Goal: Information Seeking & Learning: Learn about a topic

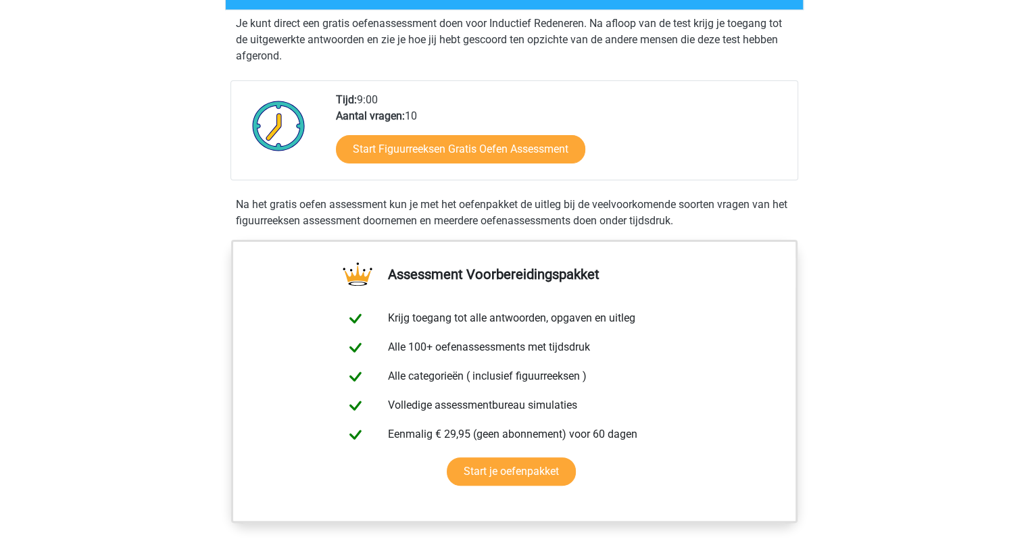
scroll to position [270, 0]
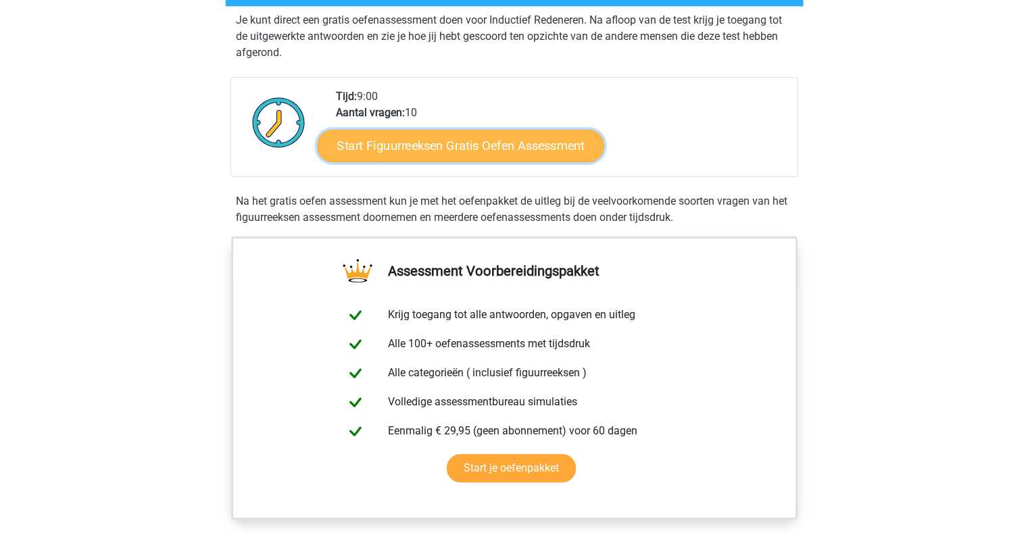
click at [381, 156] on link "Start Figuurreeksen Gratis Oefen Assessment" at bounding box center [460, 145] width 287 height 32
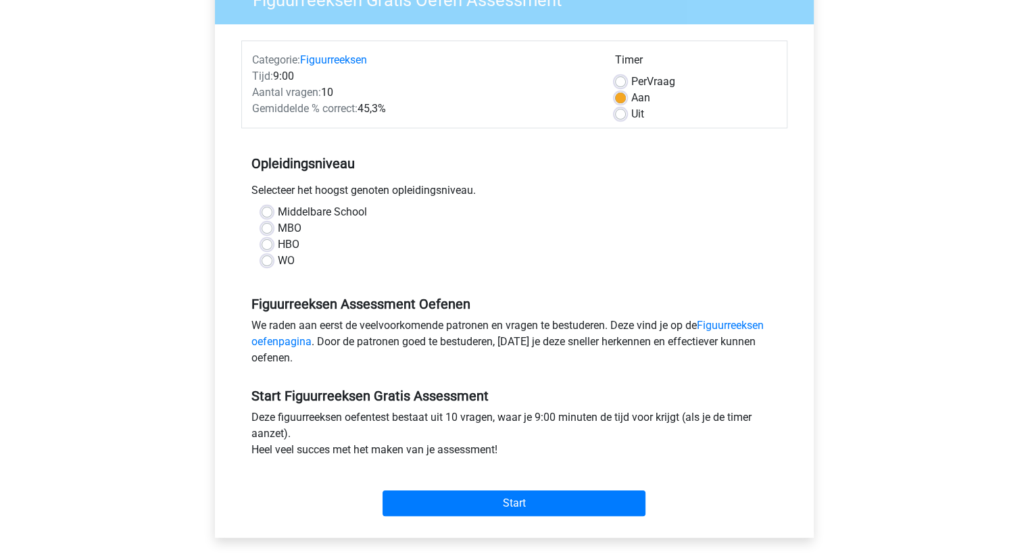
scroll to position [203, 0]
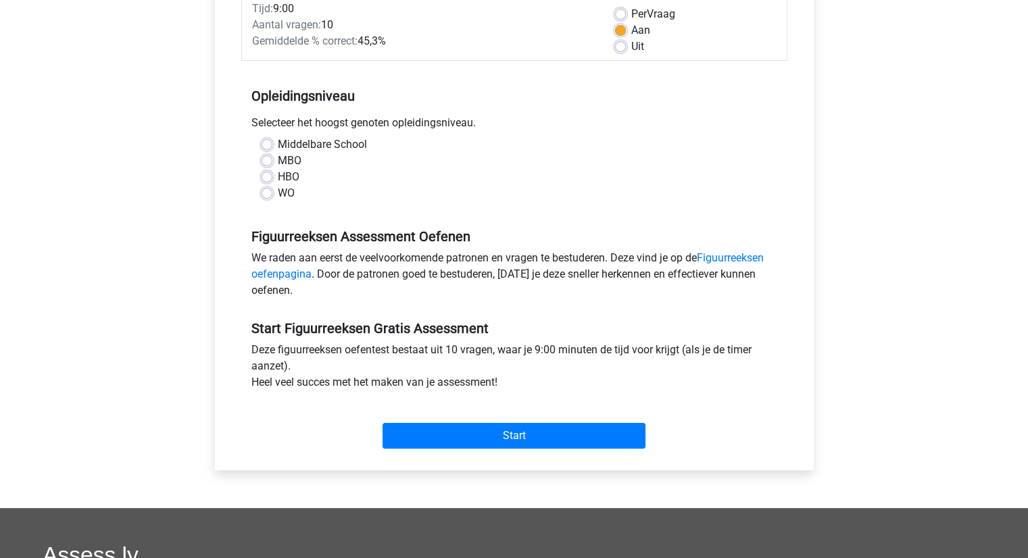
click at [278, 196] on label "WO" at bounding box center [286, 193] width 17 height 16
click at [268, 196] on input "WO" at bounding box center [267, 192] width 11 height 14
radio input "true"
click at [293, 279] on link "Figuurreeksen oefenpagina" at bounding box center [507, 265] width 512 height 29
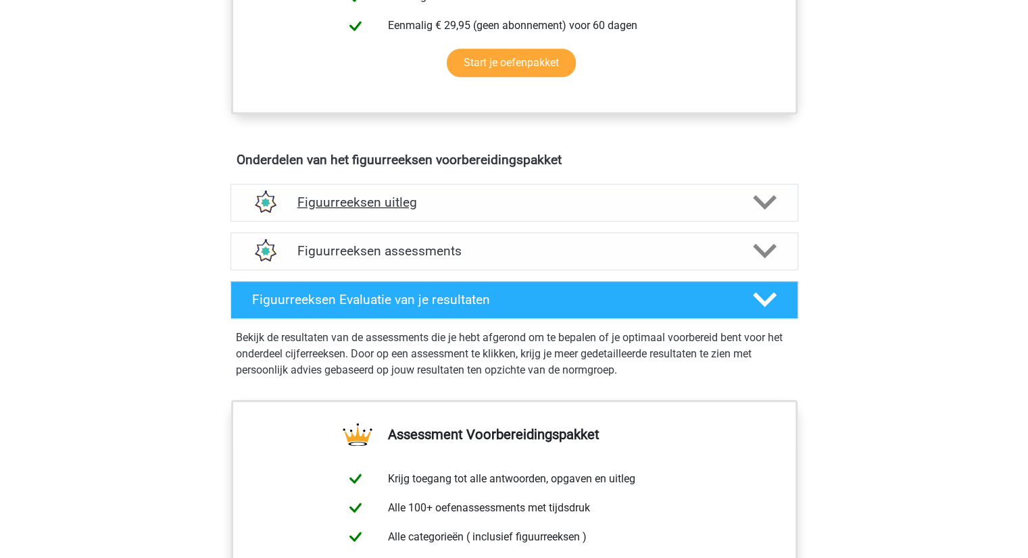
scroll to position [608, 0]
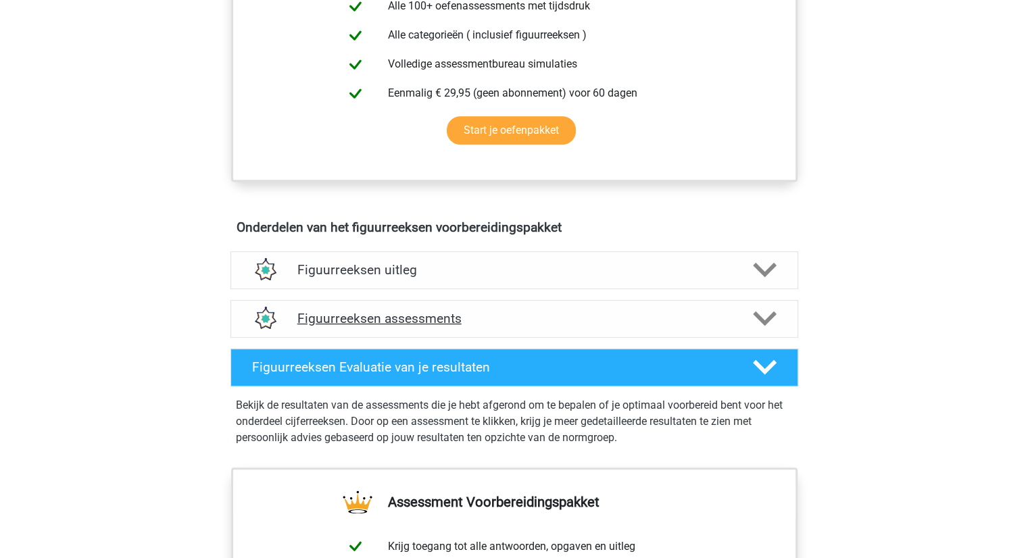
click at [320, 318] on h4 "Figuurreeksen assessments" at bounding box center [514, 319] width 434 height 16
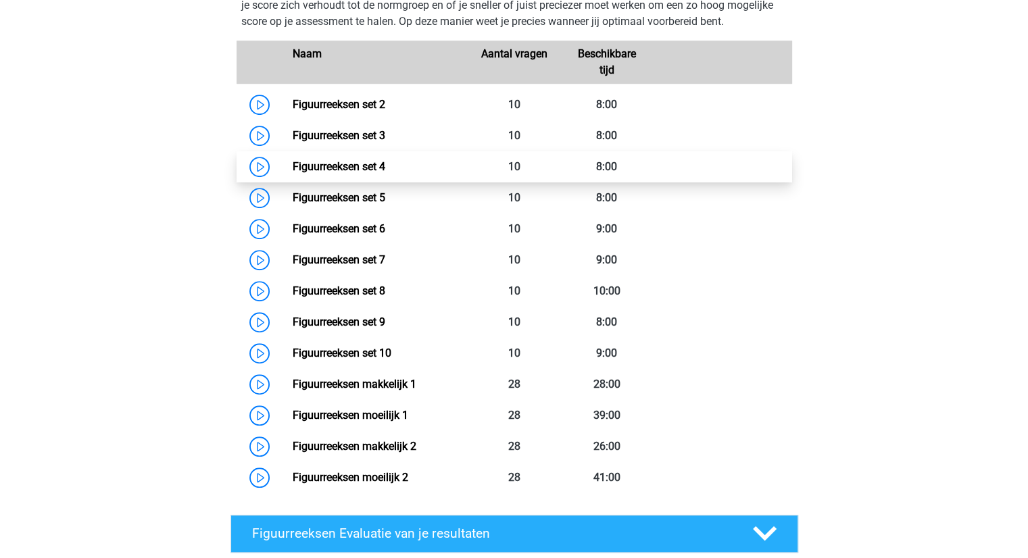
scroll to position [946, 0]
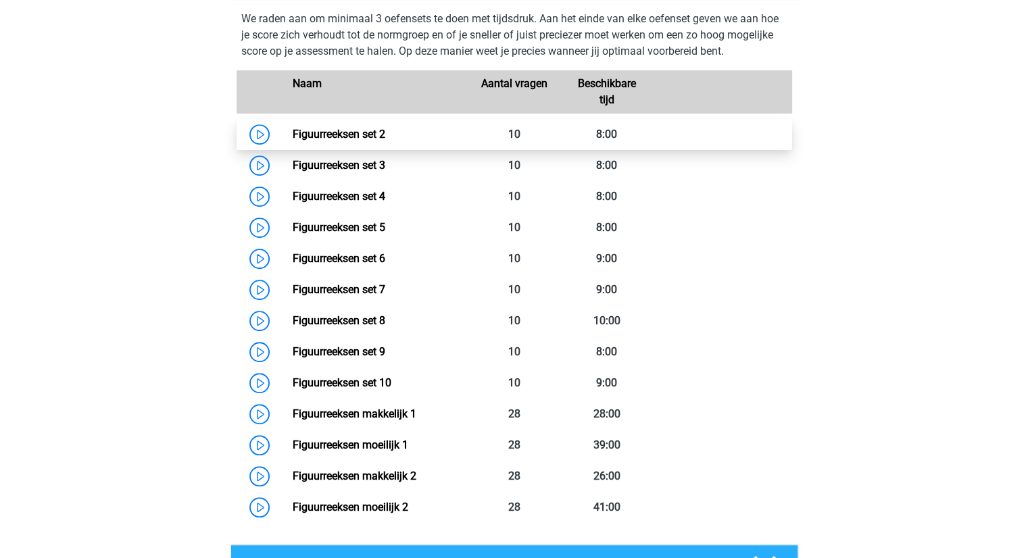
click at [293, 128] on link "Figuurreeksen set 2" at bounding box center [339, 134] width 93 height 13
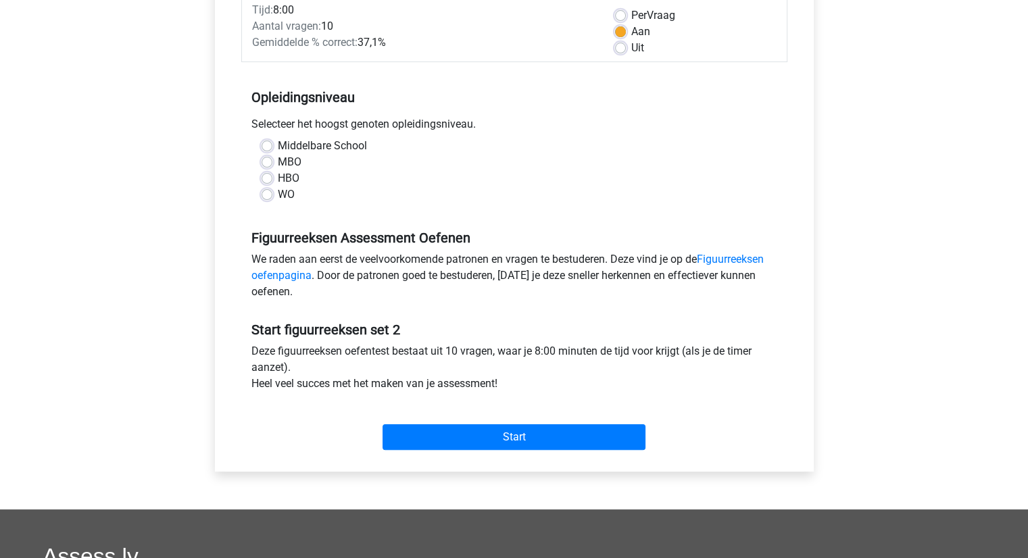
scroll to position [203, 0]
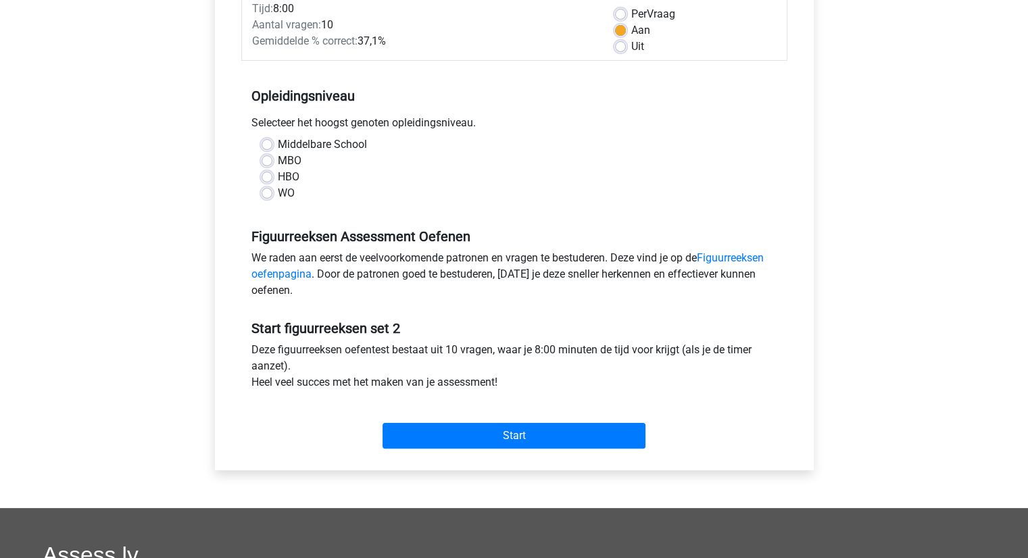
click at [278, 193] on label "WO" at bounding box center [286, 193] width 17 height 16
click at [266, 193] on input "WO" at bounding box center [267, 192] width 11 height 14
radio input "true"
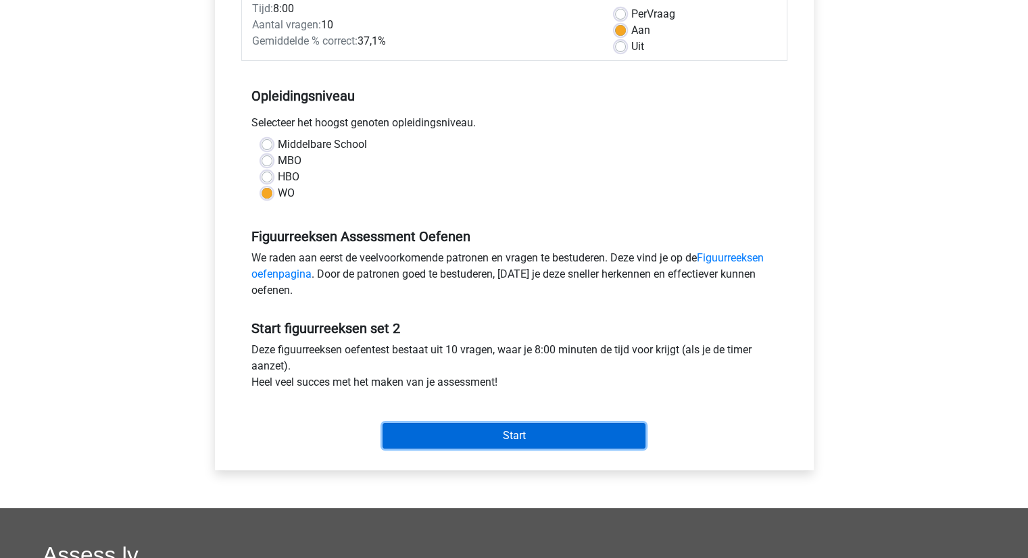
click at [438, 424] on input "Start" at bounding box center [514, 436] width 263 height 26
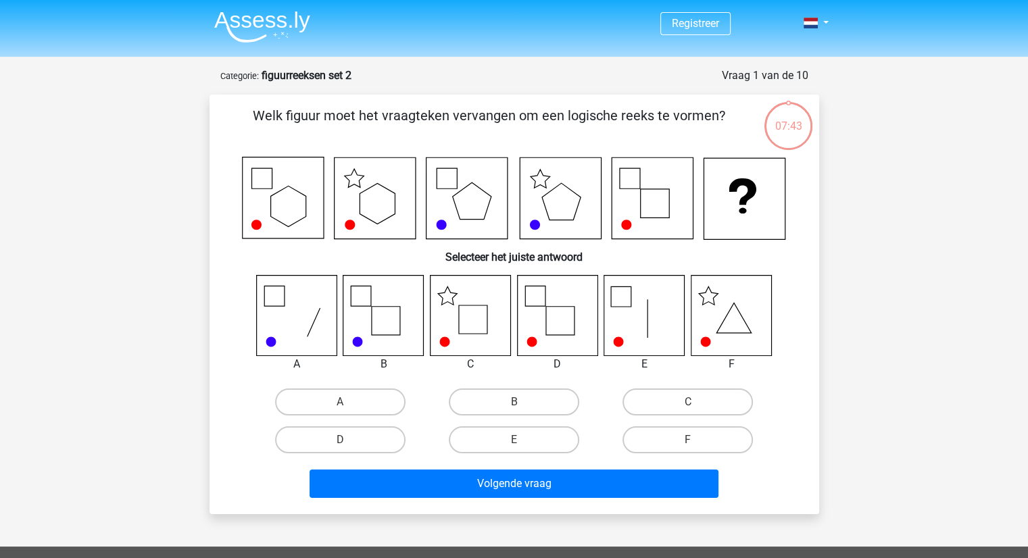
click at [477, 312] on icon at bounding box center [470, 315] width 80 height 80
click at [703, 404] on label "C" at bounding box center [687, 402] width 130 height 27
click at [697, 404] on input "C" at bounding box center [692, 406] width 9 height 9
radio input "true"
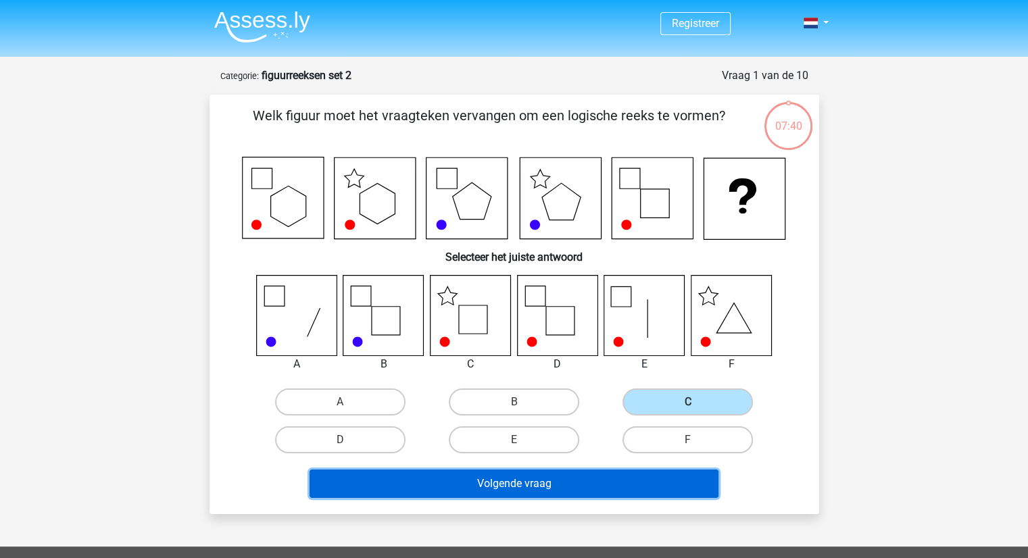
click at [583, 487] on button "Volgende vraag" at bounding box center [514, 484] width 409 height 28
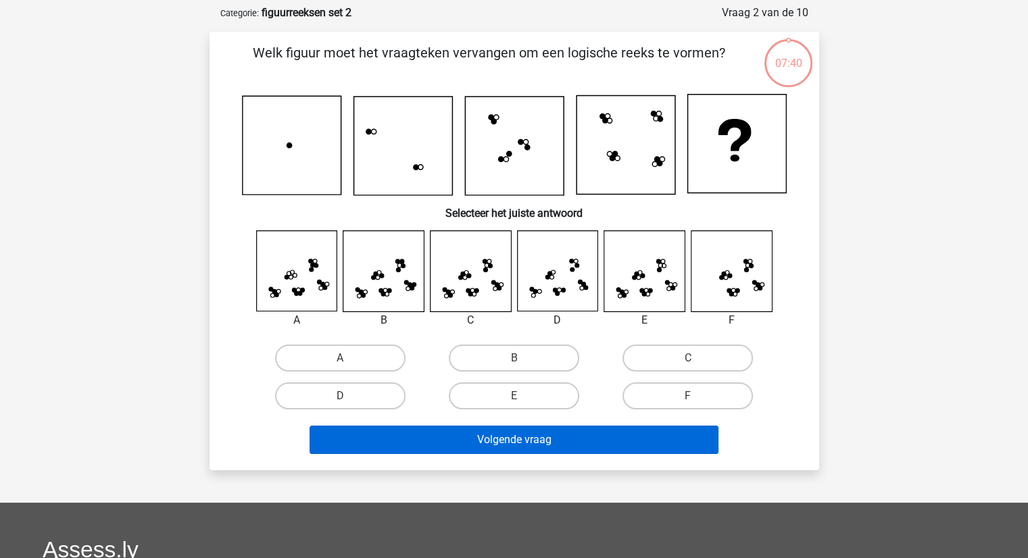
scroll to position [68, 0]
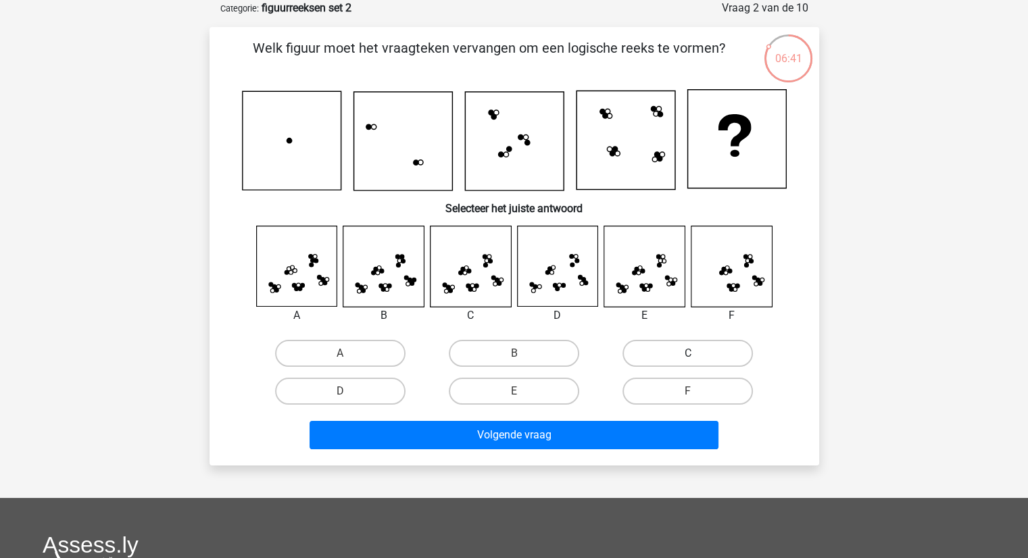
click at [723, 363] on label "C" at bounding box center [687, 353] width 130 height 27
click at [697, 362] on input "C" at bounding box center [692, 357] width 9 height 9
radio input "true"
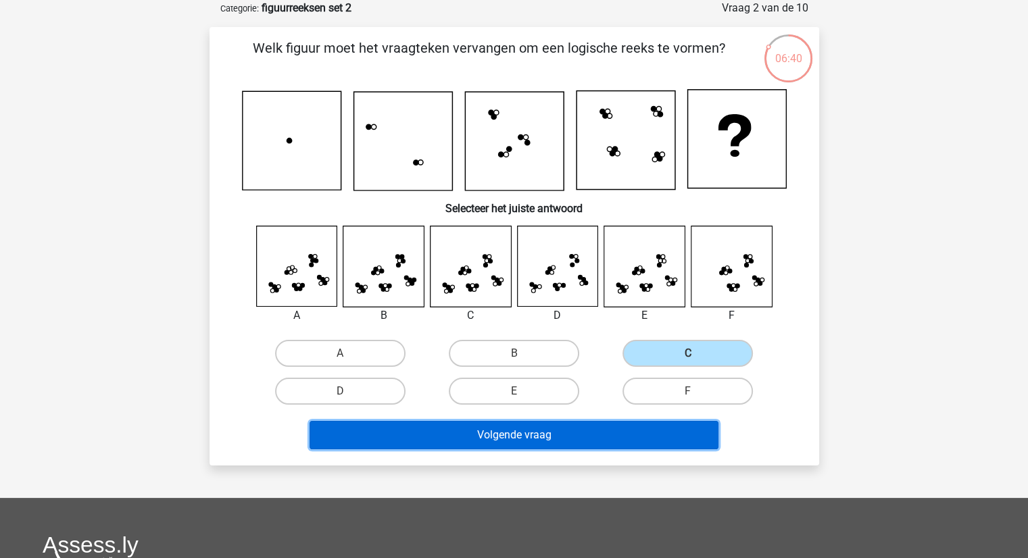
click at [599, 436] on button "Volgende vraag" at bounding box center [514, 435] width 409 height 28
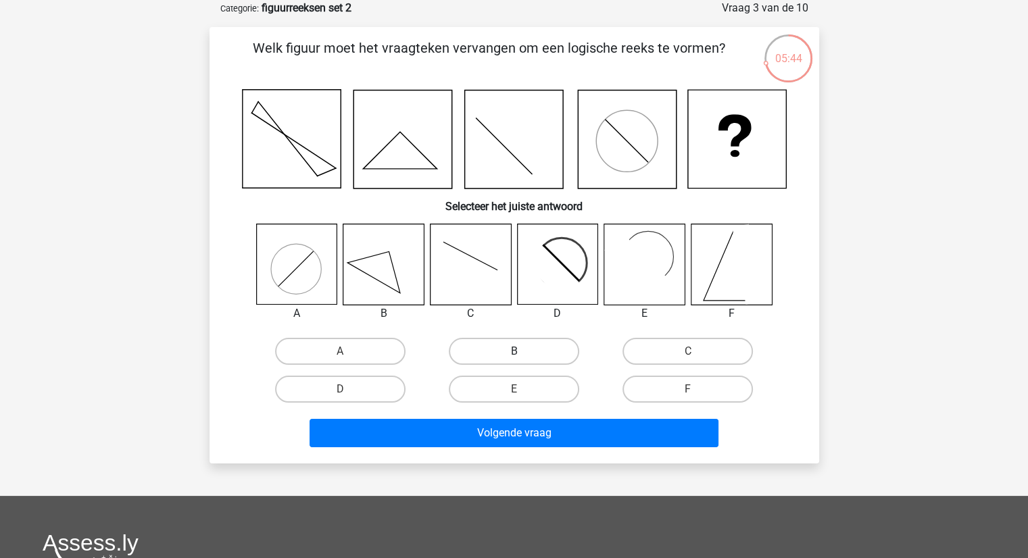
click at [472, 355] on label "B" at bounding box center [514, 351] width 130 height 27
click at [514, 355] on input "B" at bounding box center [518, 355] width 9 height 9
radio input "true"
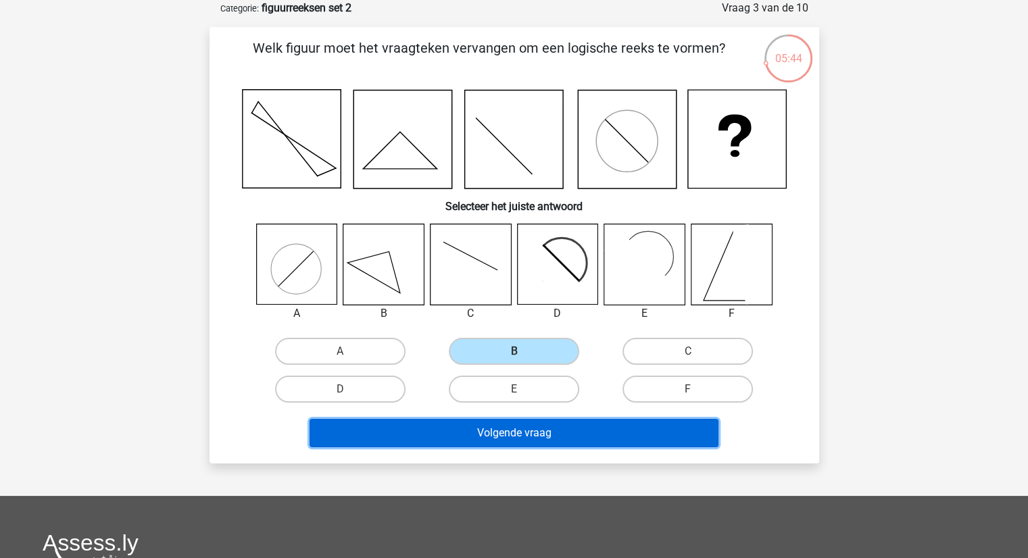
click at [488, 439] on button "Volgende vraag" at bounding box center [514, 433] width 409 height 28
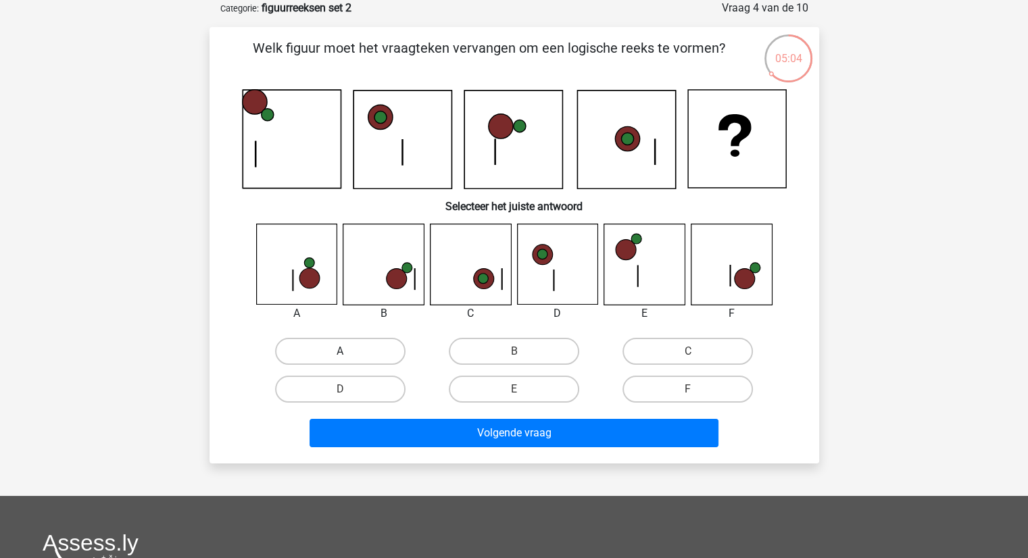
click at [300, 360] on label "A" at bounding box center [340, 351] width 130 height 27
click at [340, 360] on input "A" at bounding box center [344, 355] width 9 height 9
radio input "true"
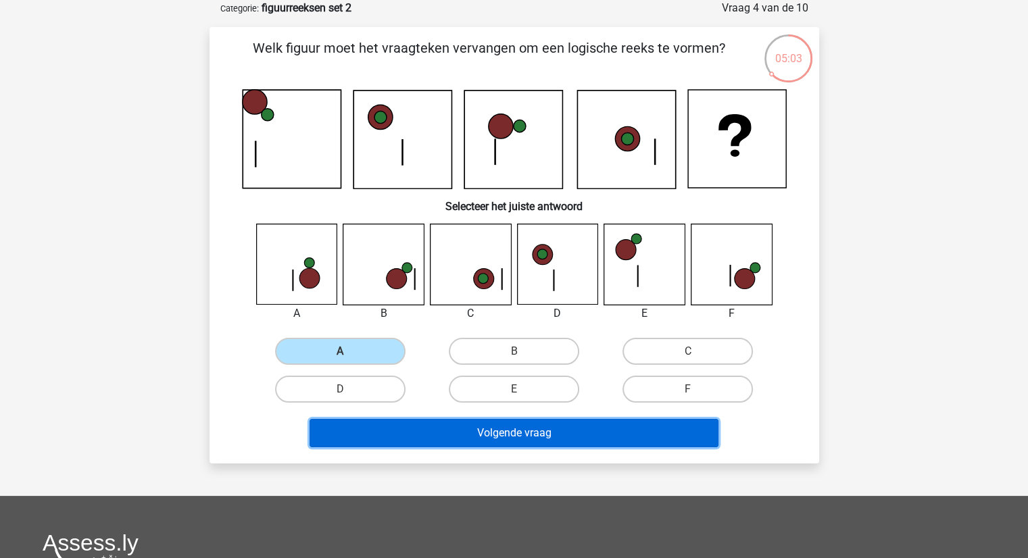
click at [487, 439] on button "Volgende vraag" at bounding box center [514, 433] width 409 height 28
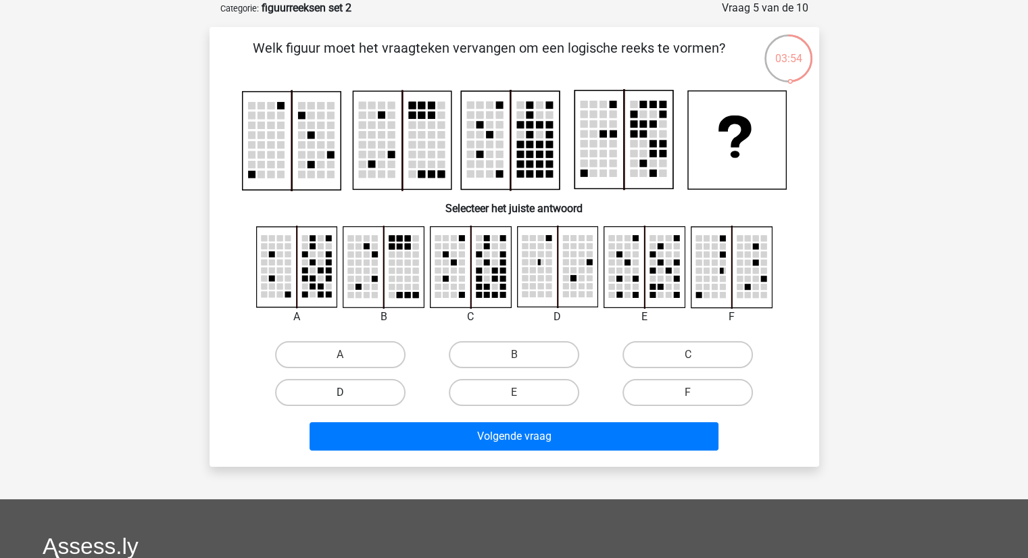
click at [324, 385] on label "D" at bounding box center [340, 392] width 130 height 27
click at [340, 393] on input "D" at bounding box center [344, 397] width 9 height 9
radio input "true"
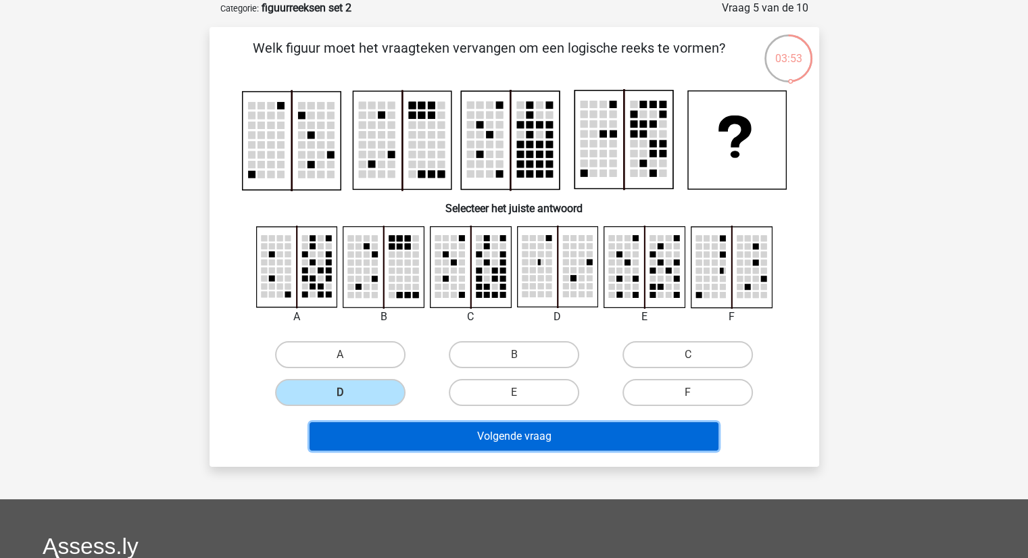
click at [443, 430] on button "Volgende vraag" at bounding box center [514, 436] width 409 height 28
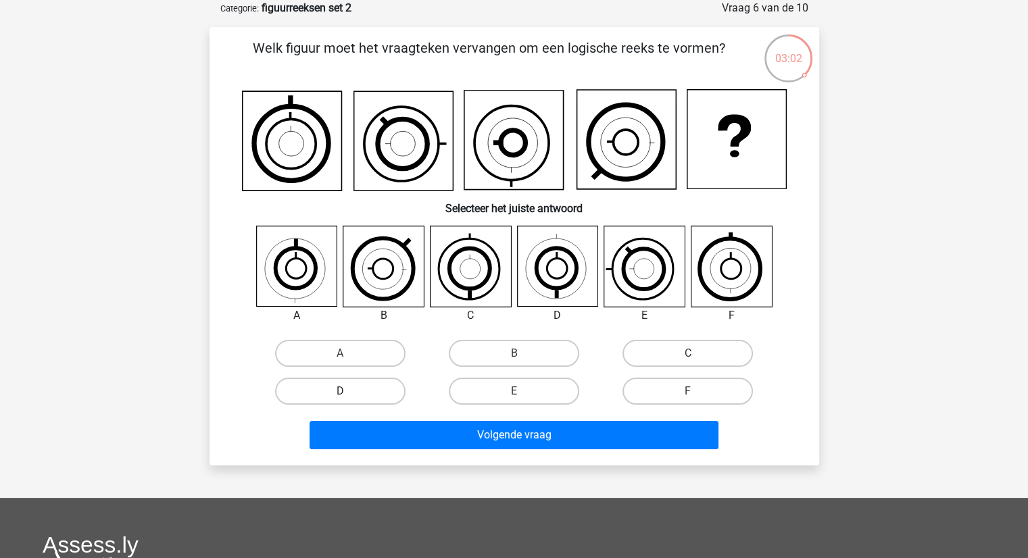
click at [318, 382] on label "D" at bounding box center [340, 391] width 130 height 27
click at [340, 391] on input "D" at bounding box center [344, 395] width 9 height 9
radio input "true"
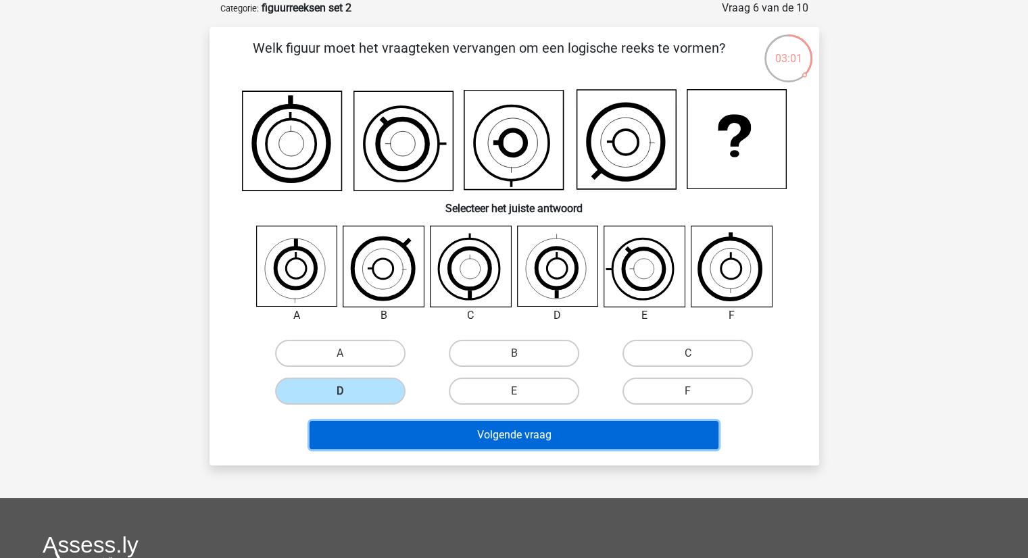
click at [438, 439] on button "Volgende vraag" at bounding box center [514, 435] width 409 height 28
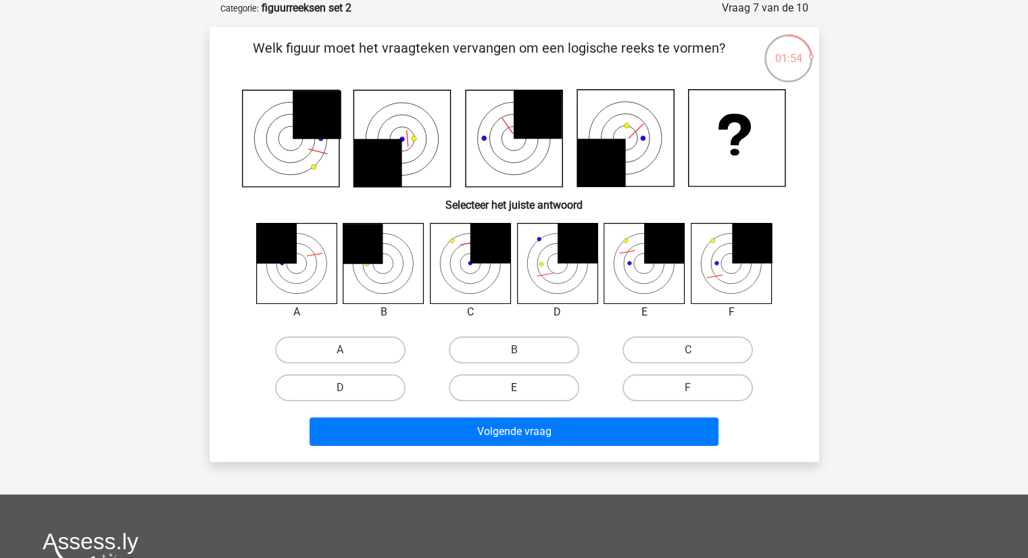
click at [481, 385] on label "E" at bounding box center [514, 387] width 130 height 27
click at [514, 388] on input "E" at bounding box center [518, 392] width 9 height 9
radio input "true"
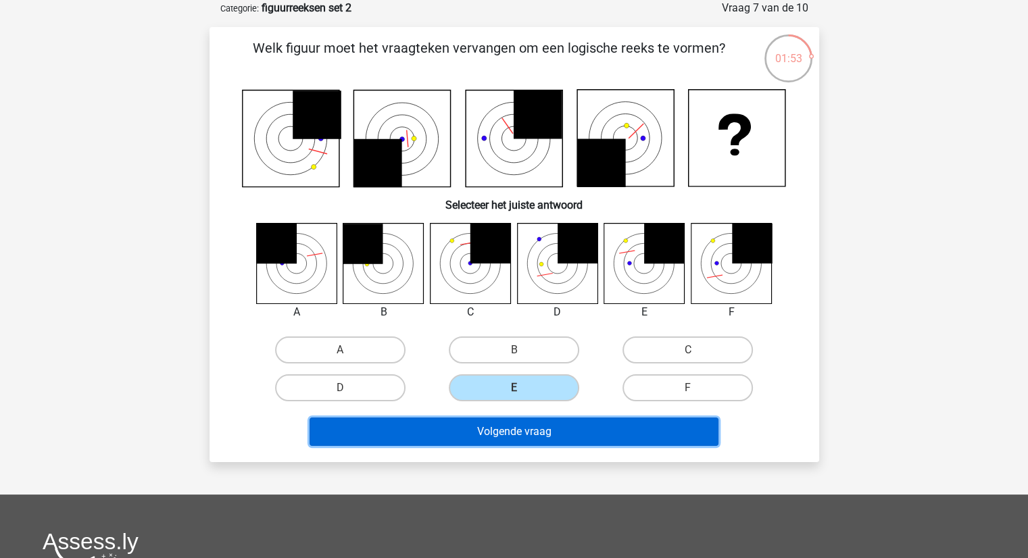
click at [489, 428] on button "Volgende vraag" at bounding box center [514, 432] width 409 height 28
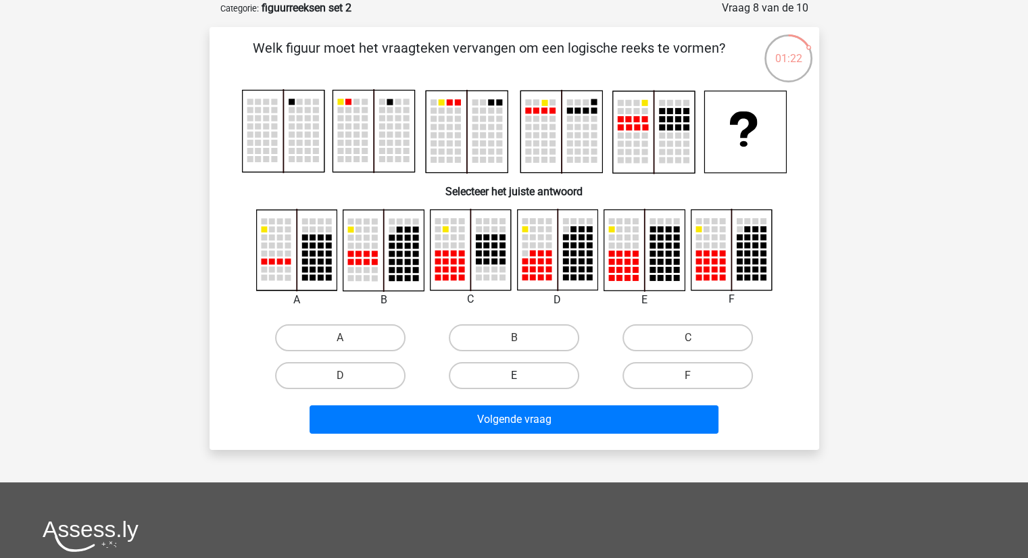
click at [514, 366] on label "E" at bounding box center [514, 375] width 130 height 27
click at [514, 376] on input "E" at bounding box center [518, 380] width 9 height 9
radio input "true"
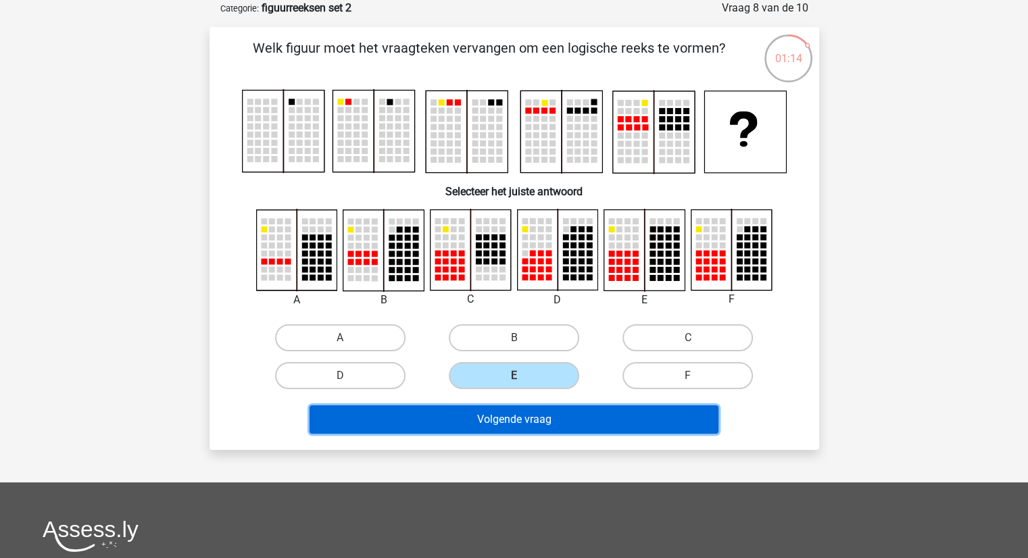
click at [497, 412] on button "Volgende vraag" at bounding box center [514, 420] width 409 height 28
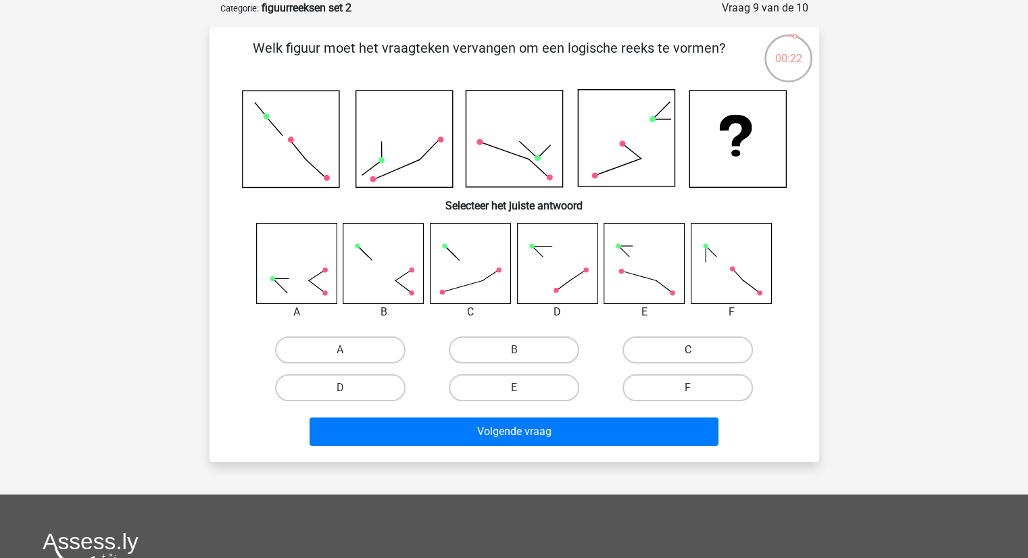
click at [647, 352] on label "C" at bounding box center [687, 350] width 130 height 27
click at [688, 352] on input "C" at bounding box center [692, 354] width 9 height 9
radio input "true"
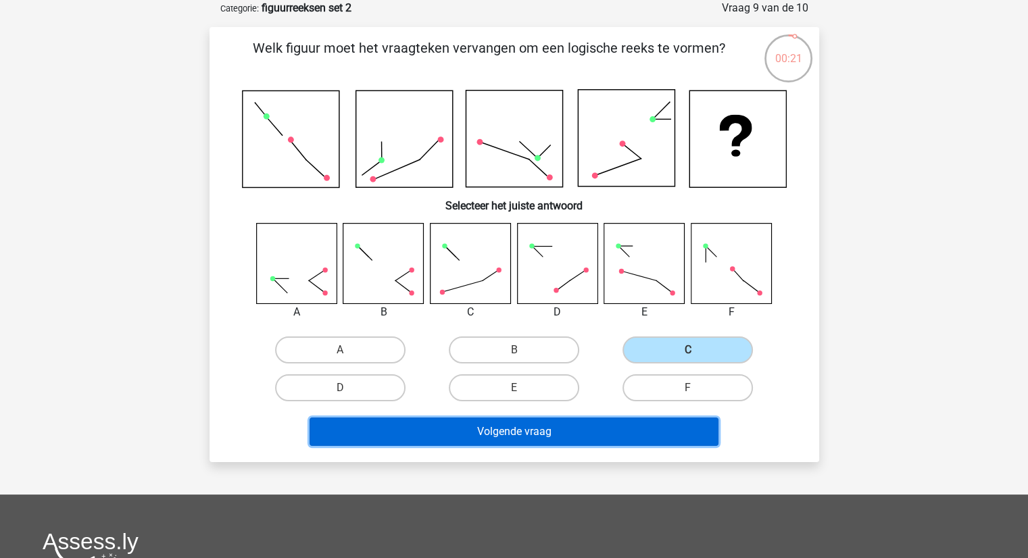
click at [614, 432] on button "Volgende vraag" at bounding box center [514, 432] width 409 height 28
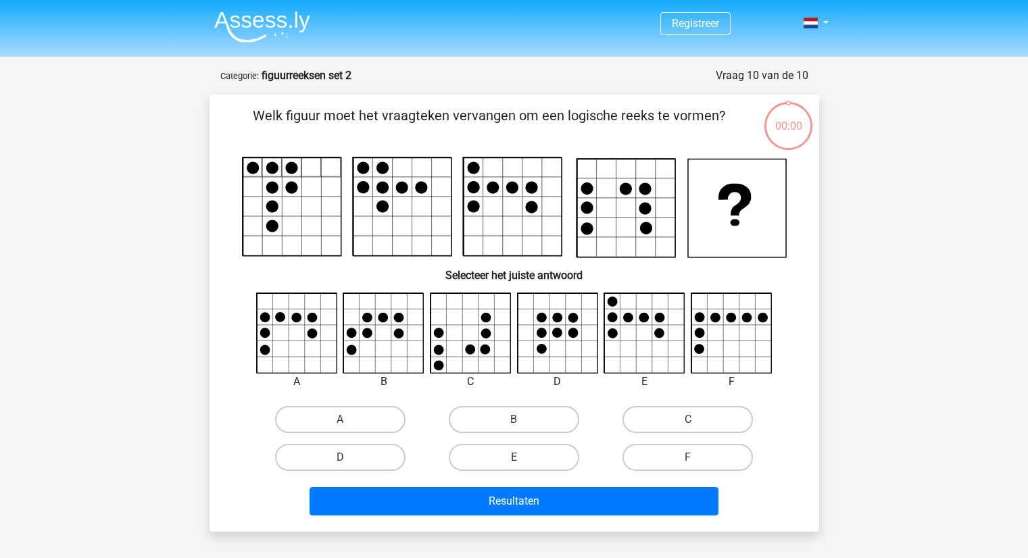
scroll to position [68, 0]
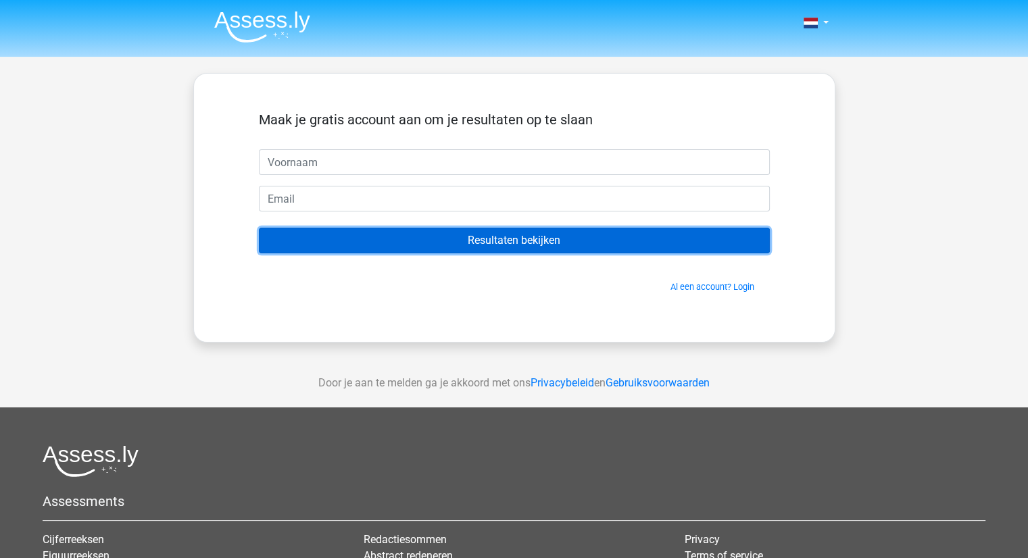
click at [535, 249] on input "Resultaten bekijken" at bounding box center [514, 241] width 511 height 26
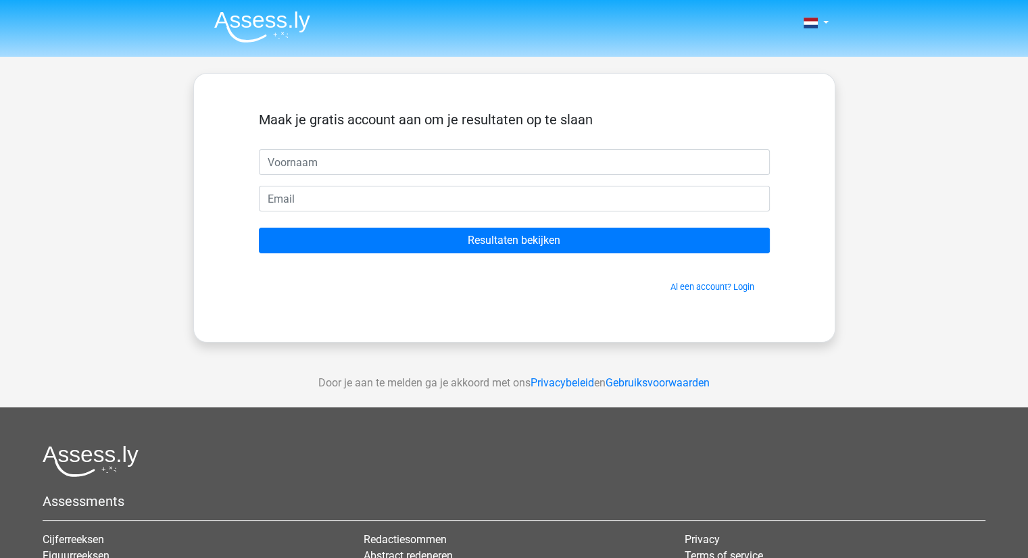
click at [410, 149] on div "Maak je gratis account aan om je resultaten op te slaan" at bounding box center [514, 131] width 511 height 38
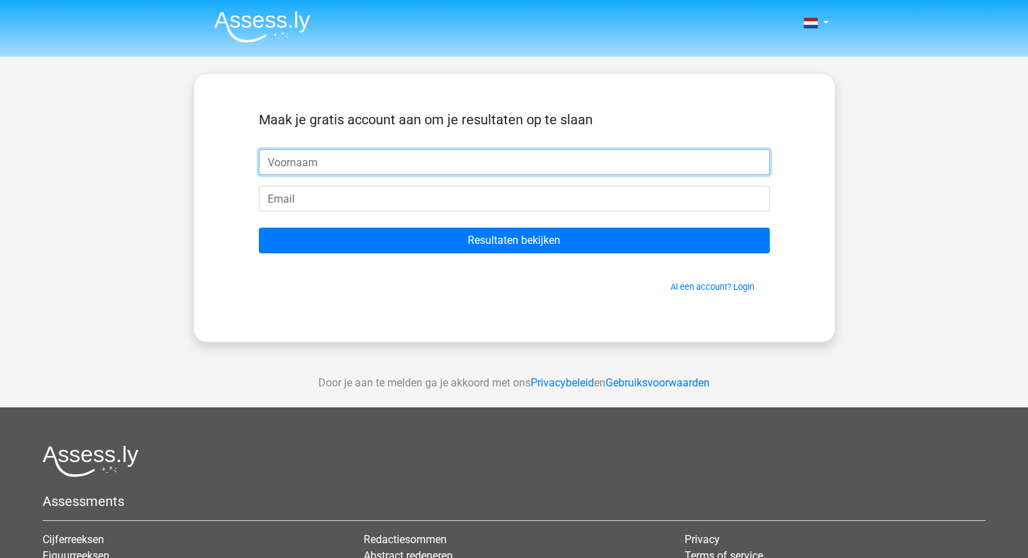
click at [414, 155] on input "text" at bounding box center [514, 162] width 511 height 26
type input "Sofie"
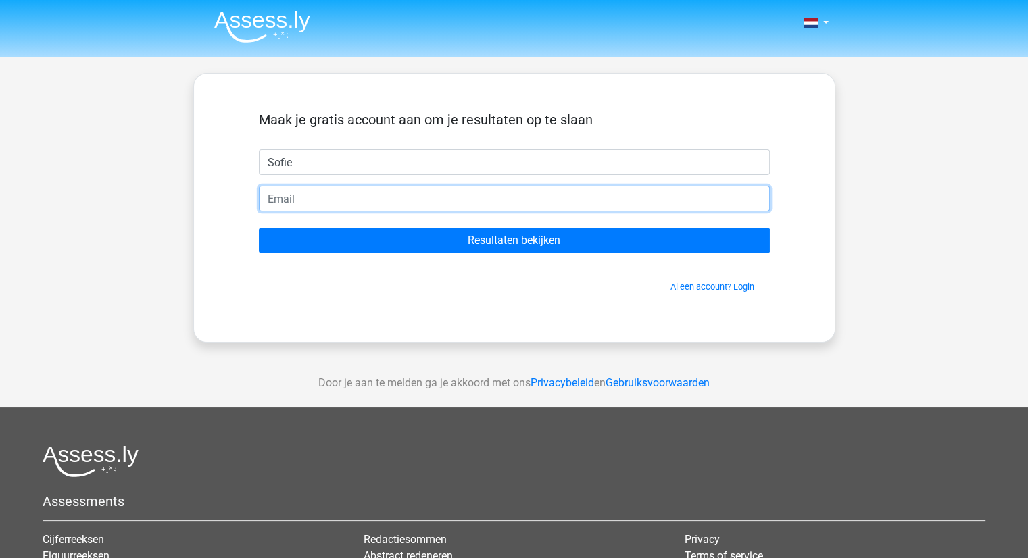
click at [431, 199] on input "email" at bounding box center [514, 199] width 511 height 26
type input "[EMAIL_ADDRESS][DOMAIN_NAME]"
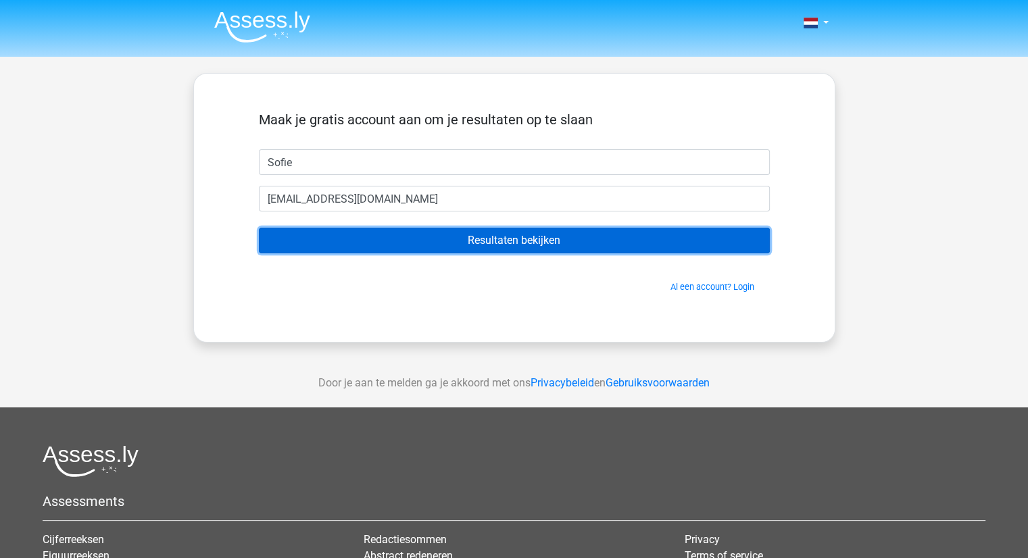
click at [443, 246] on input "Resultaten bekijken" at bounding box center [514, 241] width 511 height 26
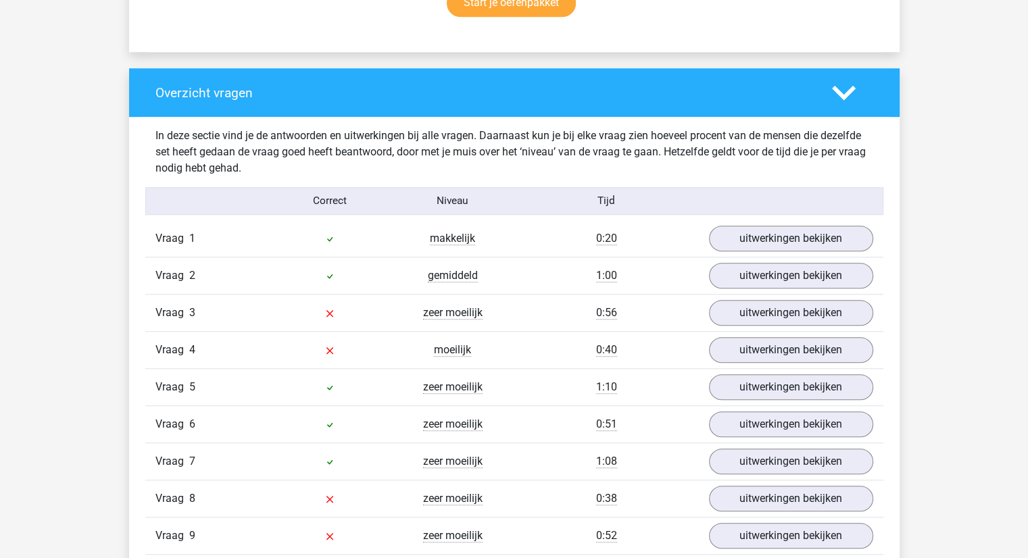
scroll to position [1014, 0]
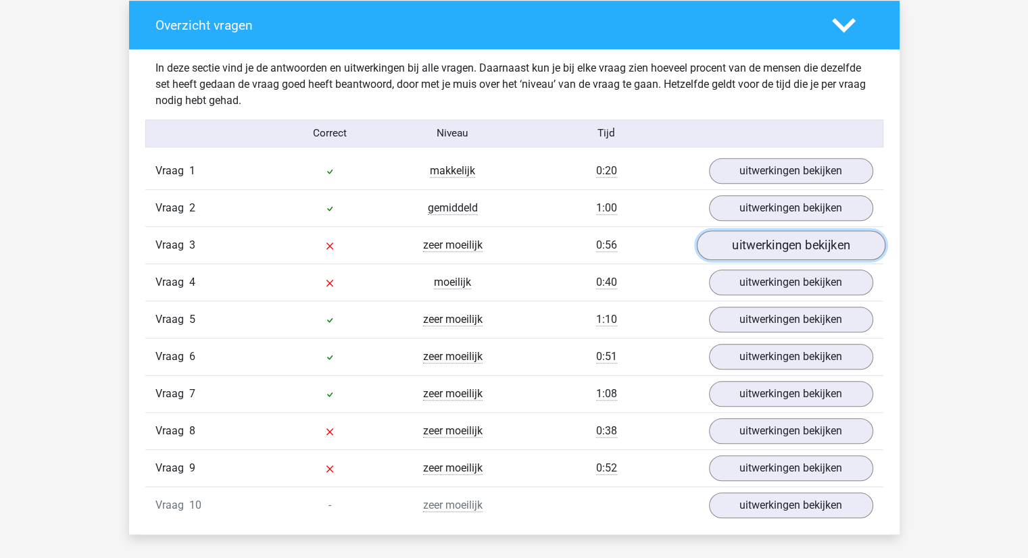
click at [737, 235] on link "uitwerkingen bekijken" at bounding box center [790, 245] width 189 height 30
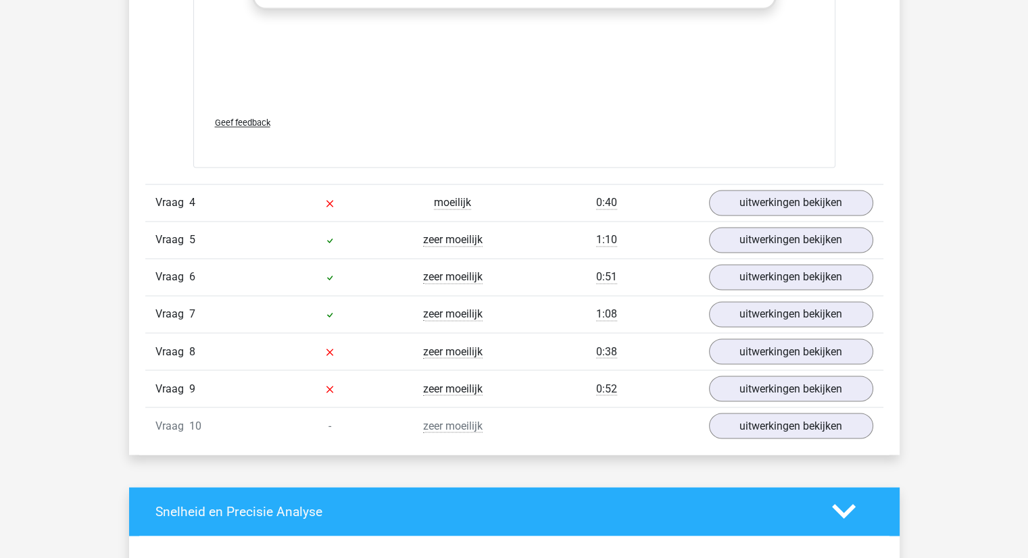
scroll to position [2230, 0]
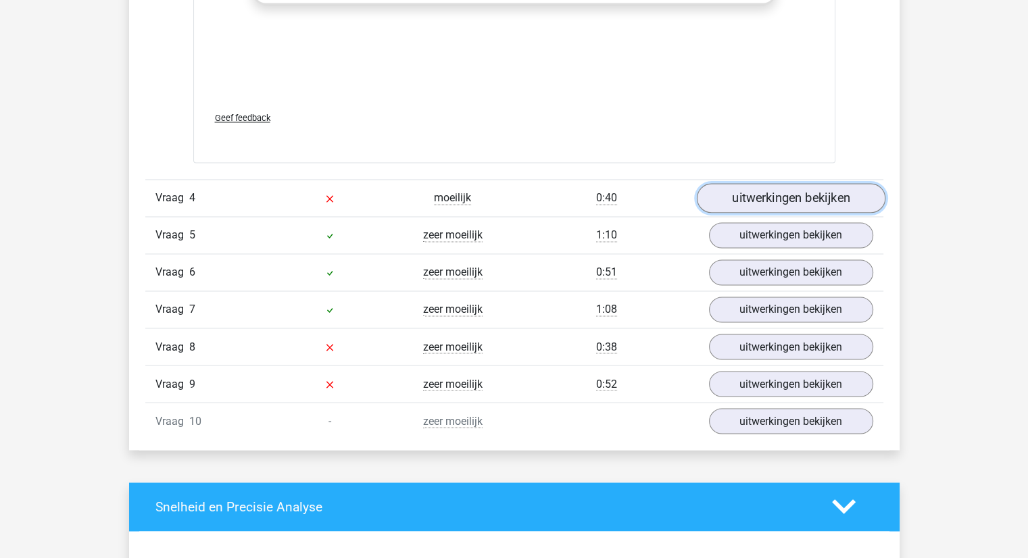
click at [777, 197] on link "uitwerkingen bekijken" at bounding box center [790, 198] width 189 height 30
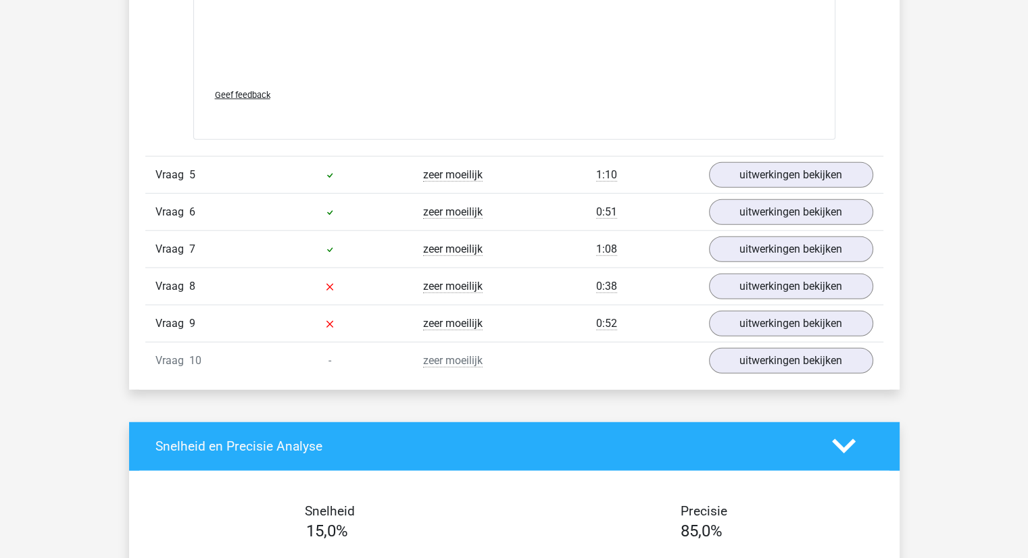
scroll to position [3447, 0]
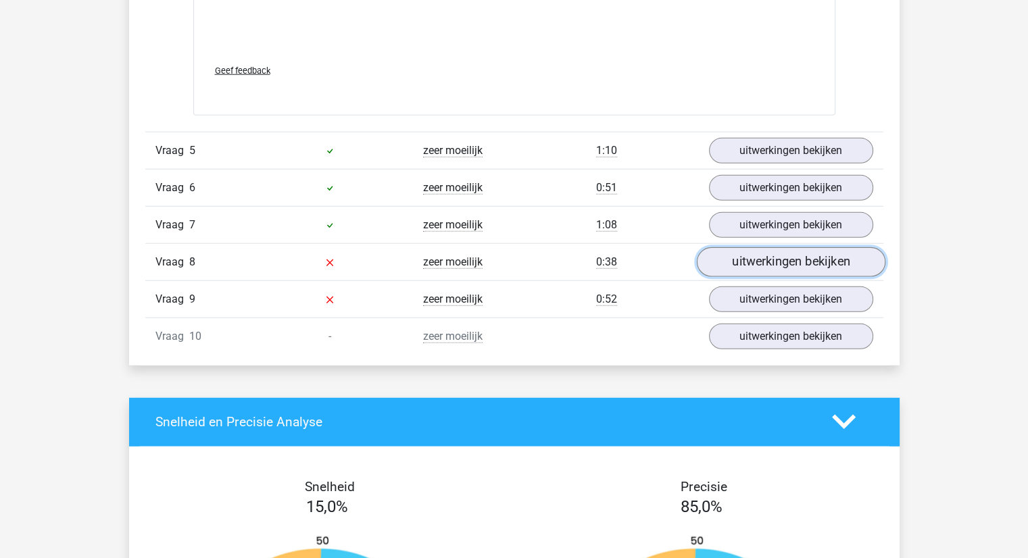
click at [770, 254] on link "uitwerkingen bekijken" at bounding box center [790, 262] width 189 height 30
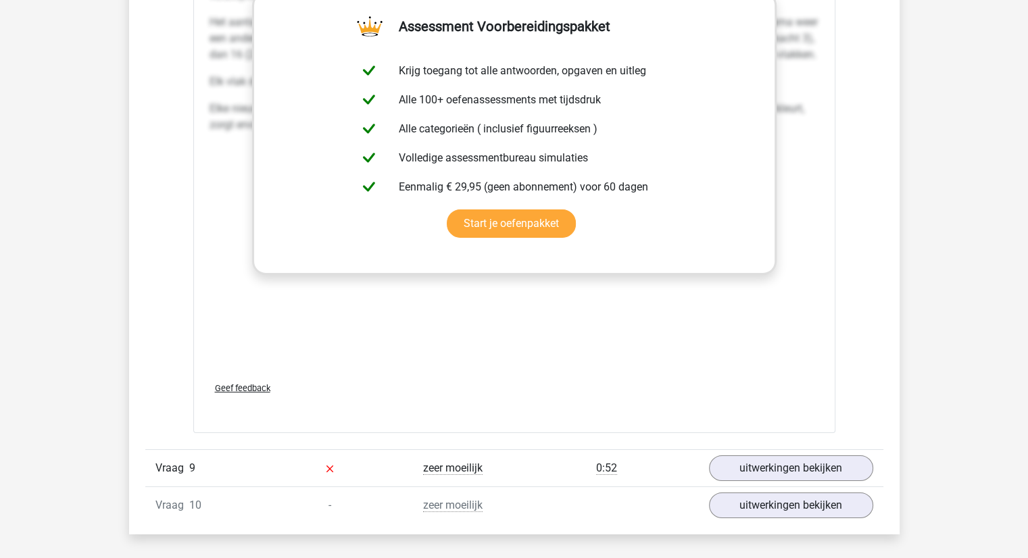
scroll to position [4528, 0]
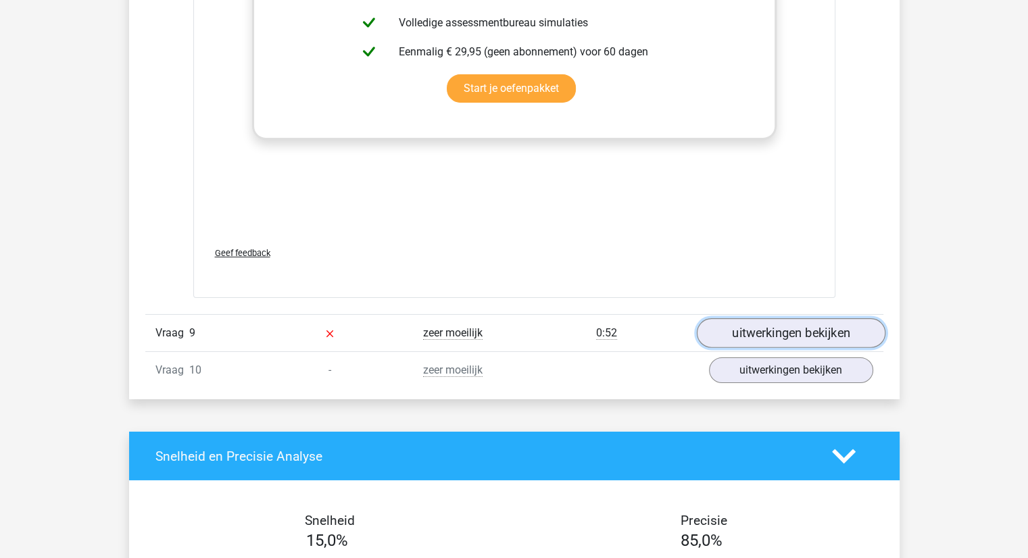
click at [792, 335] on link "uitwerkingen bekijken" at bounding box center [790, 333] width 189 height 30
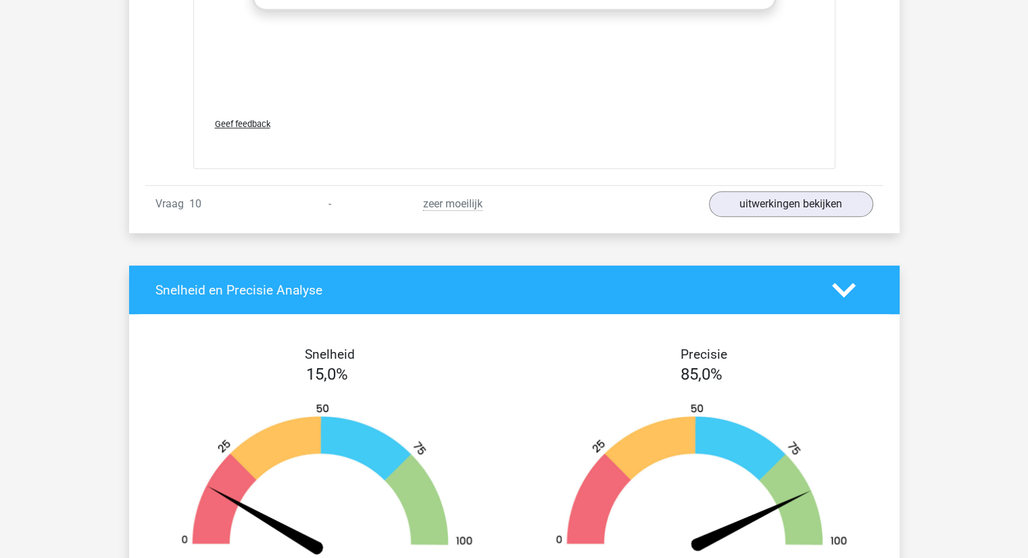
scroll to position [5745, 0]
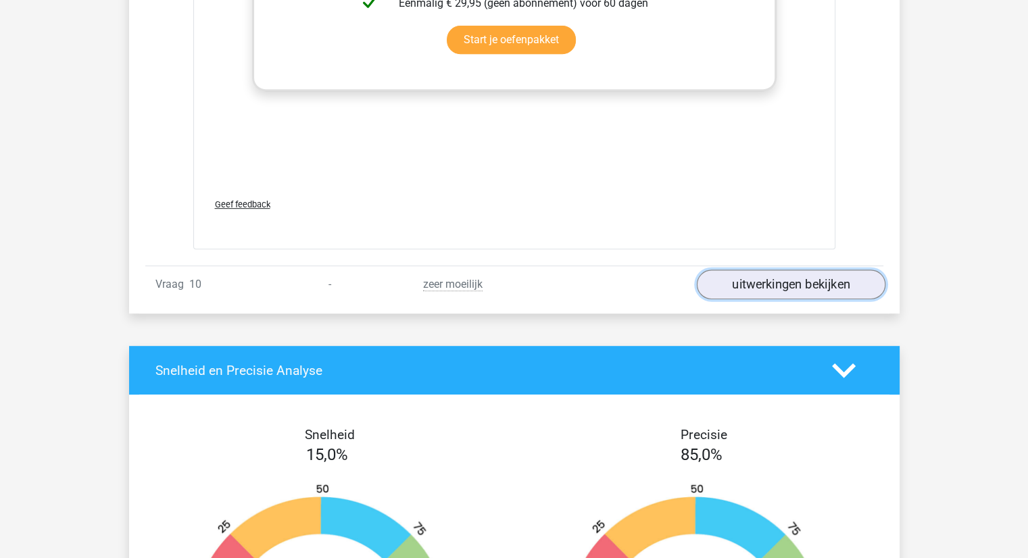
click at [784, 282] on link "uitwerkingen bekijken" at bounding box center [790, 285] width 189 height 30
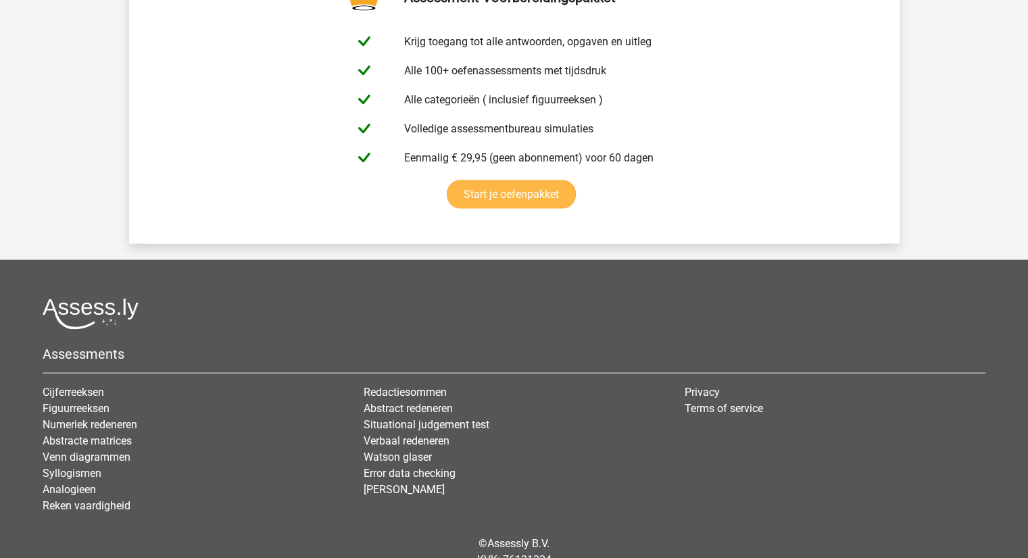
scroll to position [8043, 0]
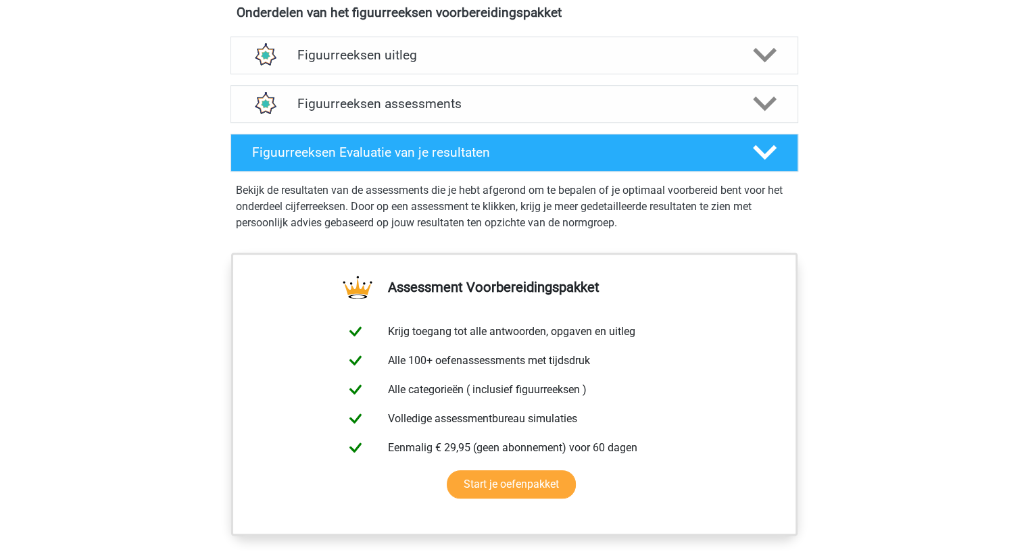
scroll to position [879, 0]
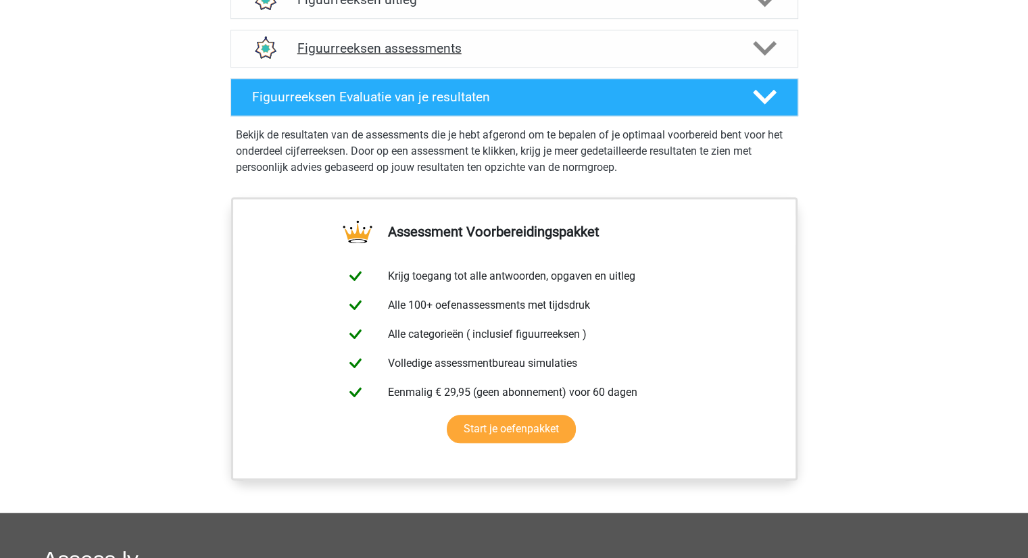
click at [418, 41] on h4 "Figuurreeksen assessments" at bounding box center [514, 49] width 434 height 16
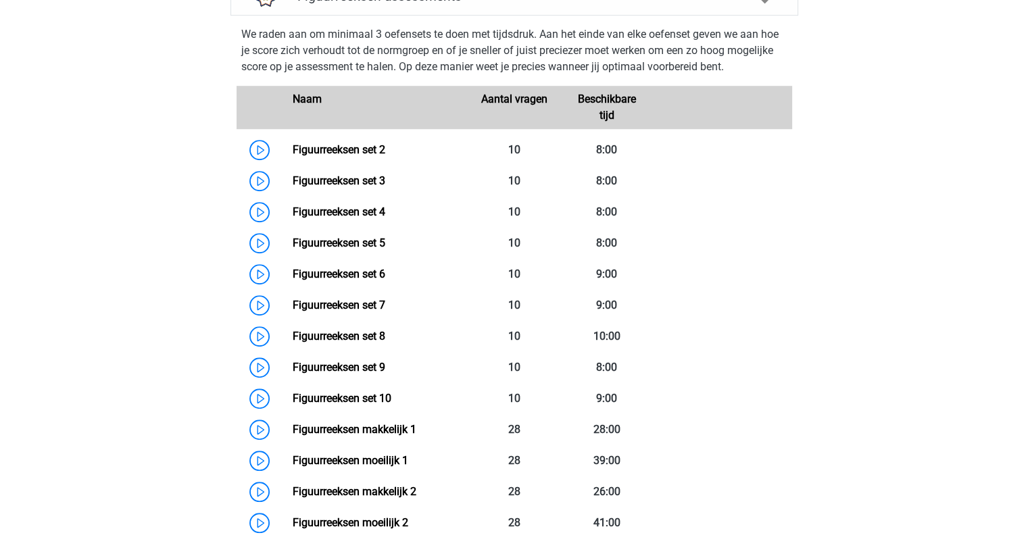
scroll to position [946, 0]
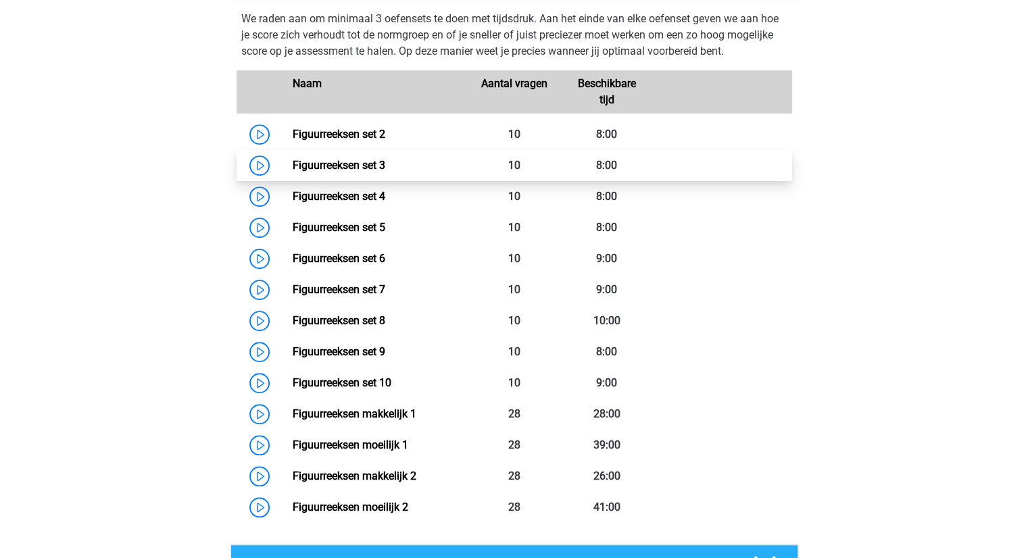
click at [293, 170] on link "Figuurreeksen set 3" at bounding box center [339, 165] width 93 height 13
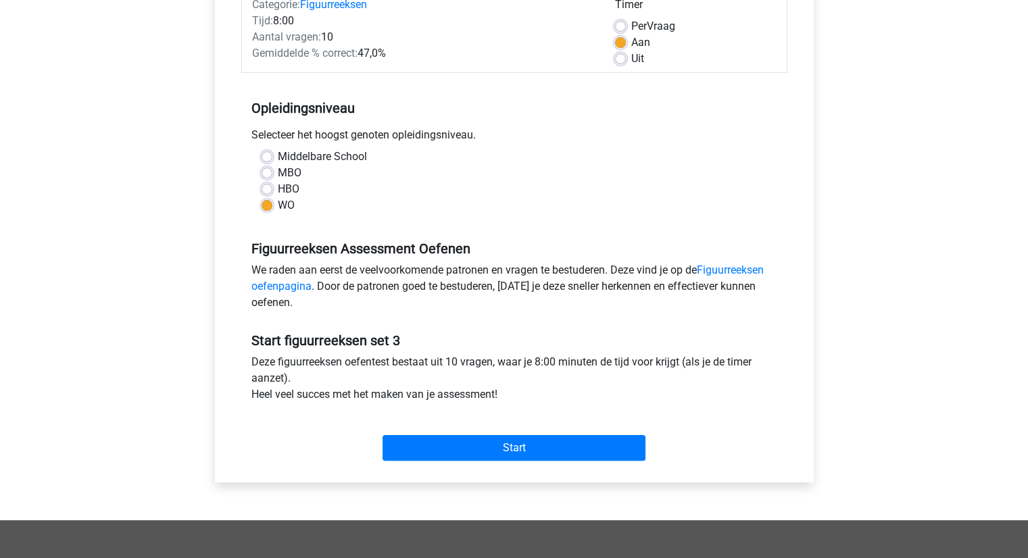
scroll to position [270, 0]
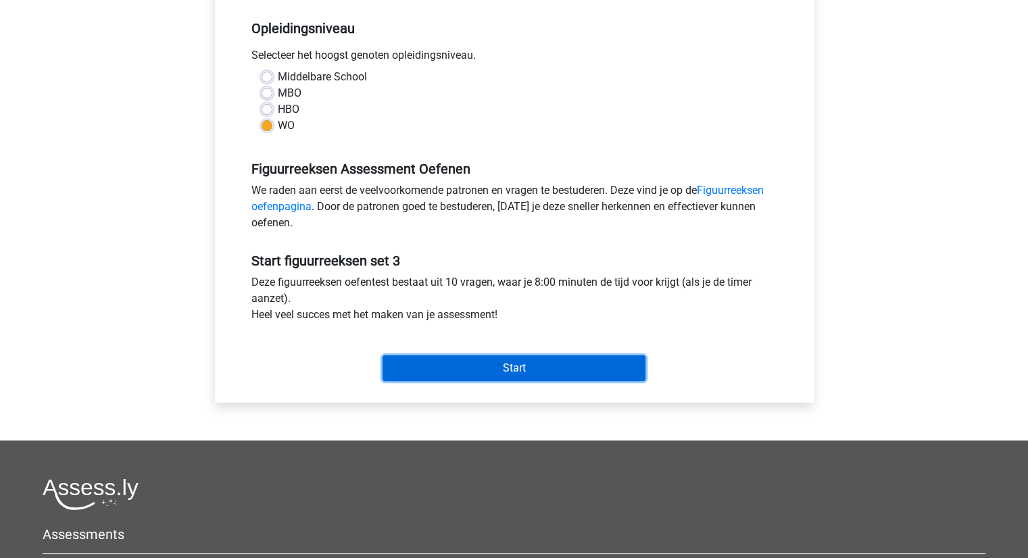
click at [449, 368] on input "Start" at bounding box center [514, 369] width 263 height 26
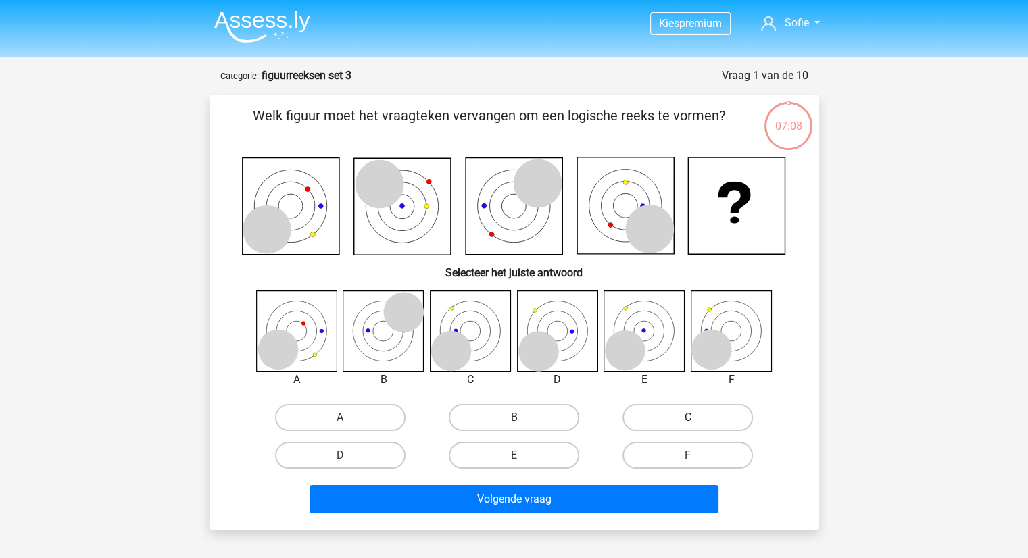
click at [664, 408] on label "C" at bounding box center [687, 417] width 130 height 27
click at [688, 418] on input "C" at bounding box center [692, 422] width 9 height 9
radio input "true"
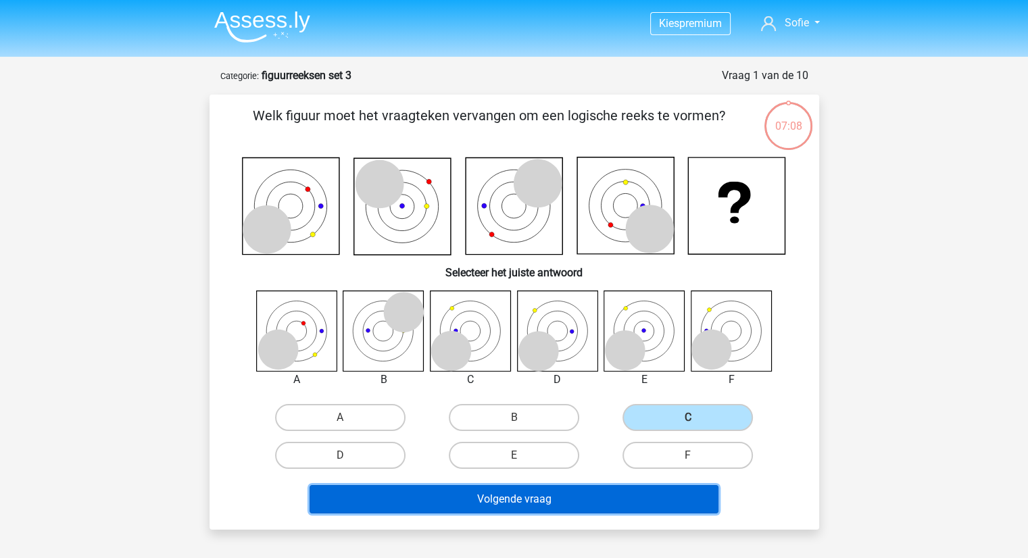
click at [539, 495] on button "Volgende vraag" at bounding box center [514, 499] width 409 height 28
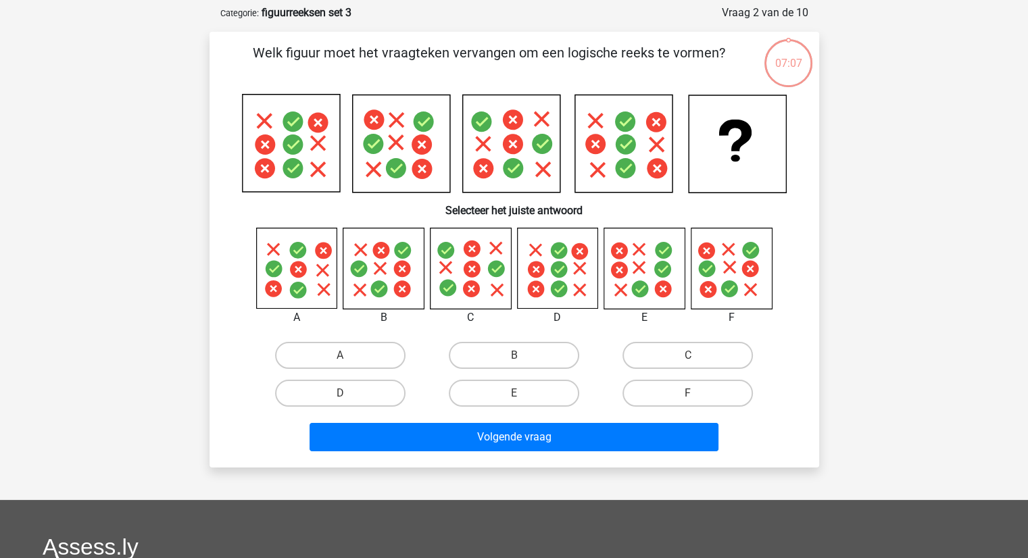
scroll to position [68, 0]
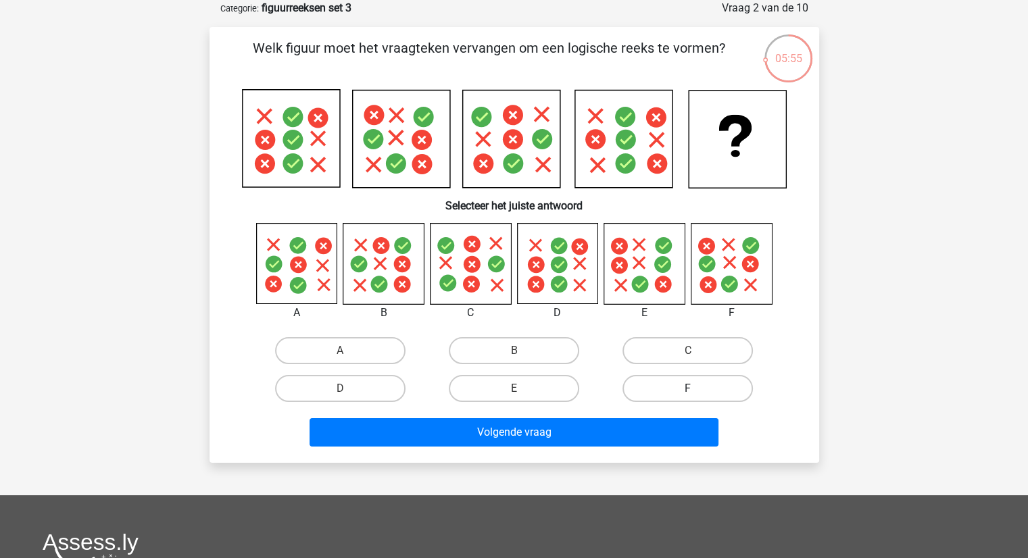
click at [675, 395] on label "F" at bounding box center [687, 388] width 130 height 27
click at [688, 395] on input "F" at bounding box center [692, 393] width 9 height 9
radio input "true"
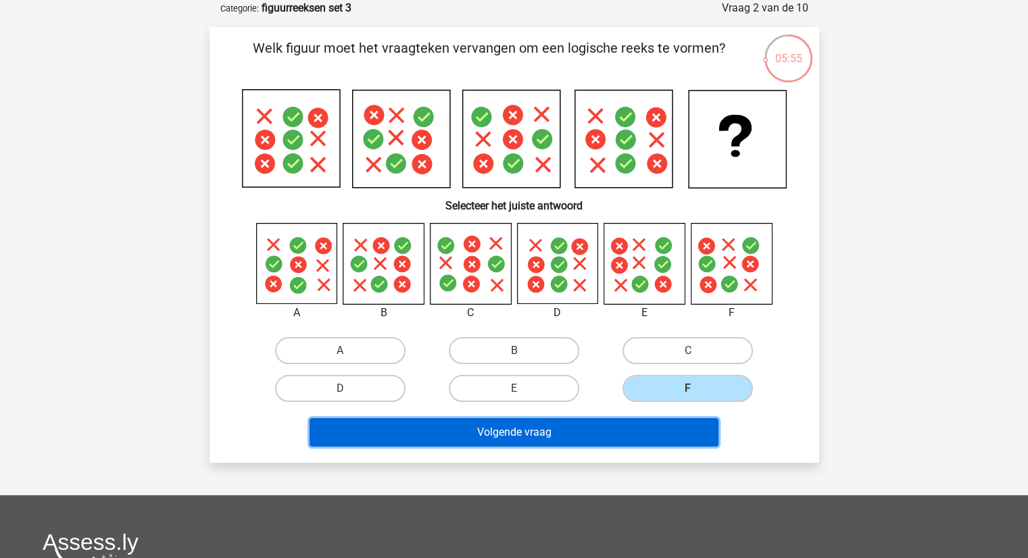
click at [660, 432] on button "Volgende vraag" at bounding box center [514, 432] width 409 height 28
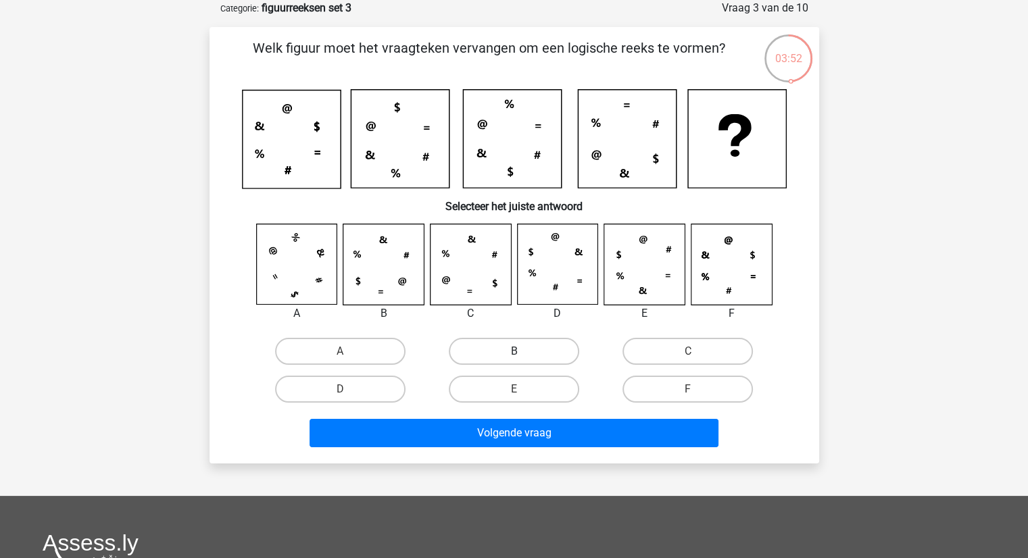
click at [500, 347] on label "B" at bounding box center [514, 351] width 130 height 27
click at [514, 351] on input "B" at bounding box center [518, 355] width 9 height 9
radio input "true"
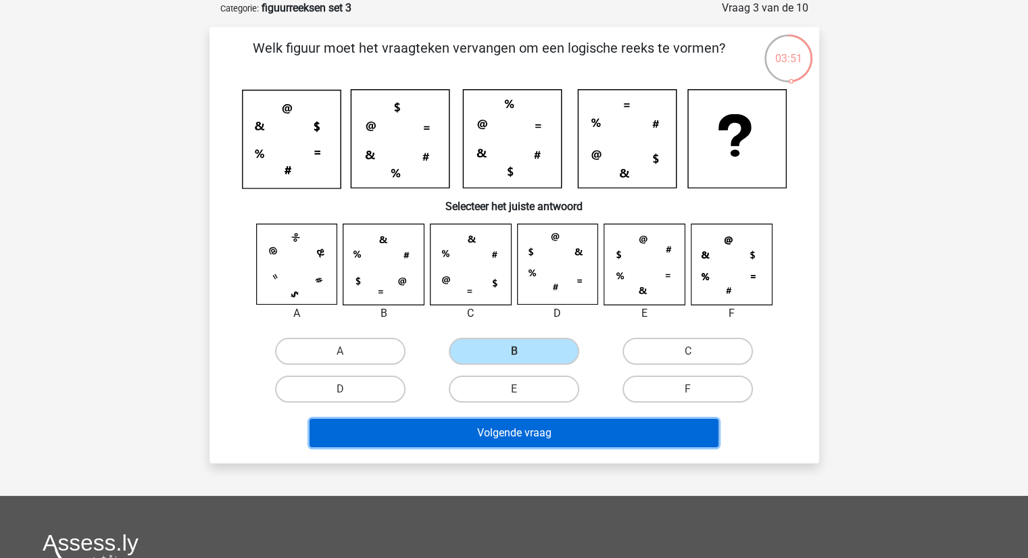
click at [511, 431] on button "Volgende vraag" at bounding box center [514, 433] width 409 height 28
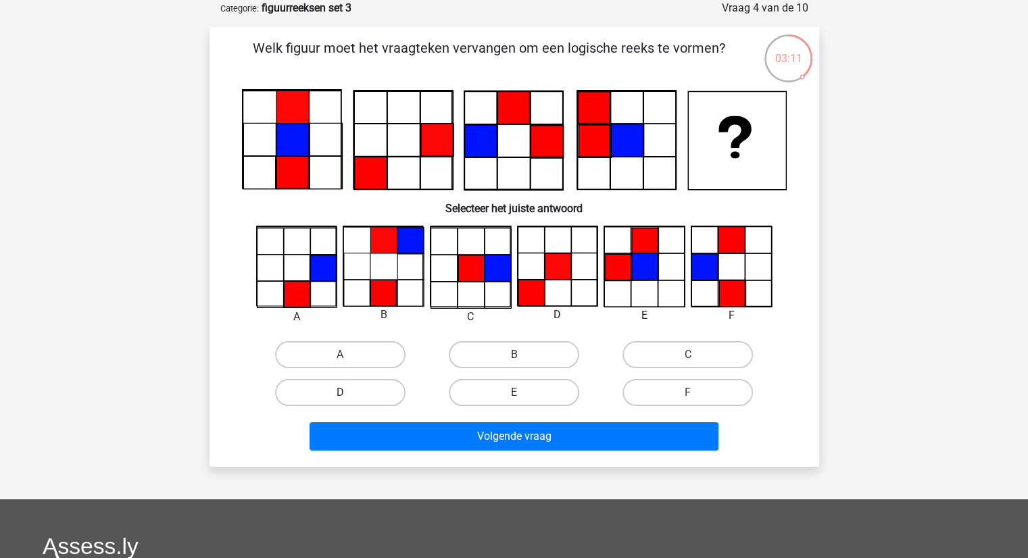
click at [316, 390] on label "D" at bounding box center [340, 392] width 130 height 27
click at [340, 393] on input "D" at bounding box center [344, 397] width 9 height 9
radio input "true"
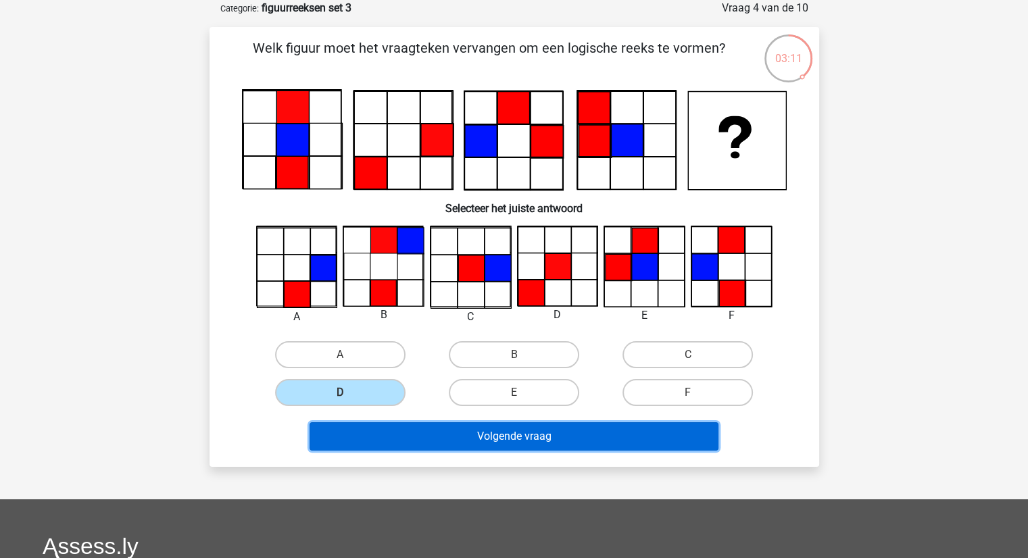
click at [395, 433] on button "Volgende vraag" at bounding box center [514, 436] width 409 height 28
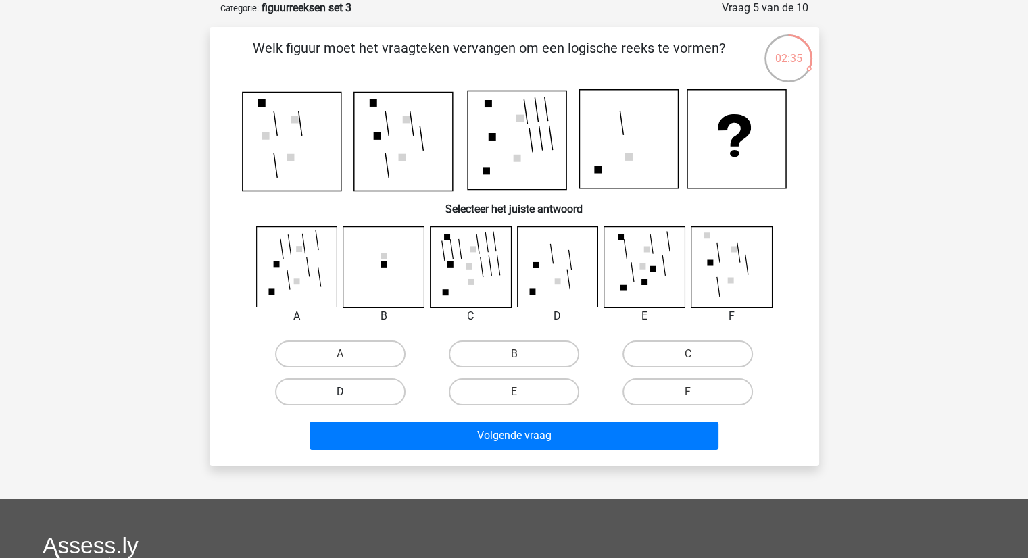
click at [297, 393] on label "D" at bounding box center [340, 391] width 130 height 27
click at [340, 393] on input "D" at bounding box center [344, 396] width 9 height 9
radio input "true"
click at [393, 449] on div "Volgende vraag" at bounding box center [514, 439] width 522 height 34
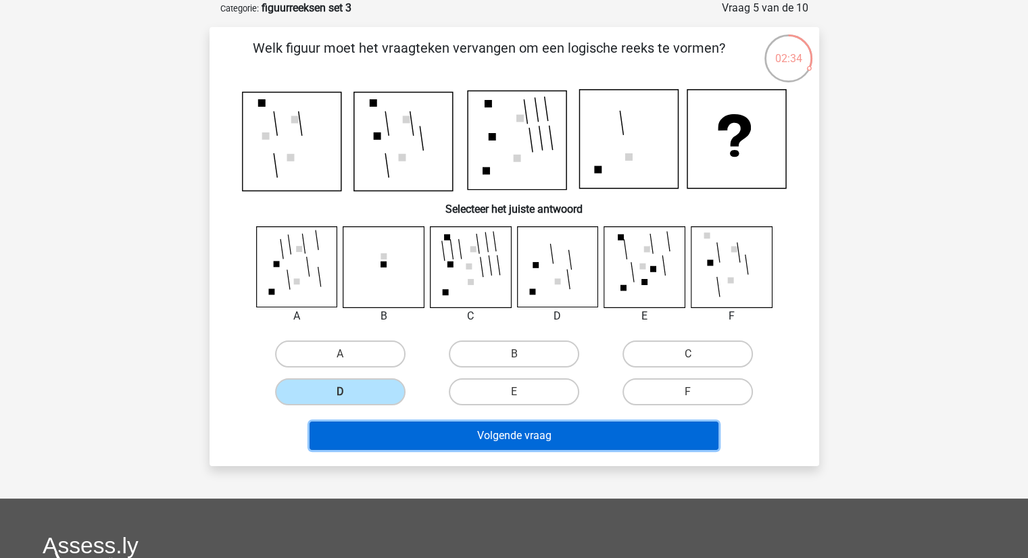
click at [390, 439] on button "Volgende vraag" at bounding box center [514, 436] width 409 height 28
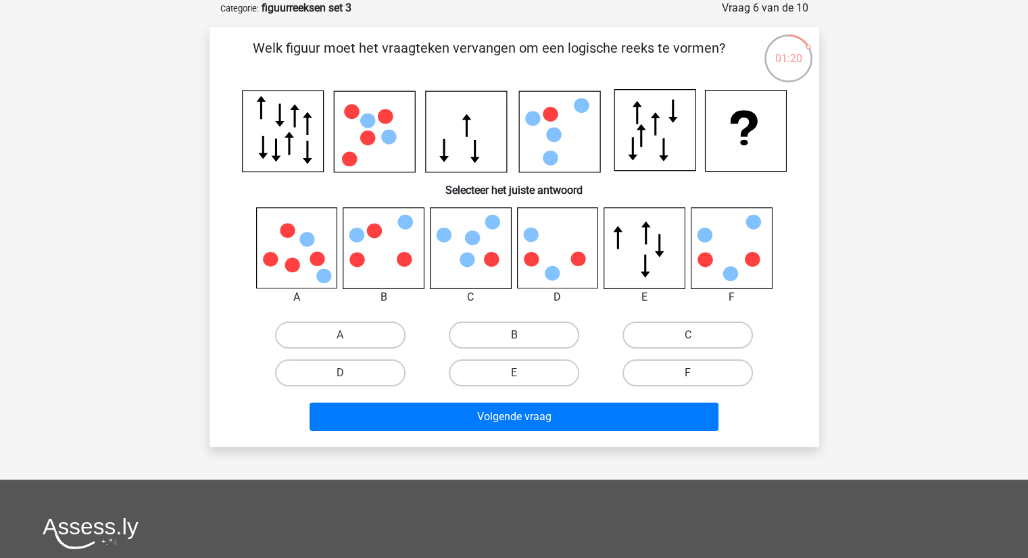
click at [535, 337] on label "B" at bounding box center [514, 335] width 130 height 27
click at [522, 337] on input "B" at bounding box center [518, 339] width 9 height 9
radio input "true"
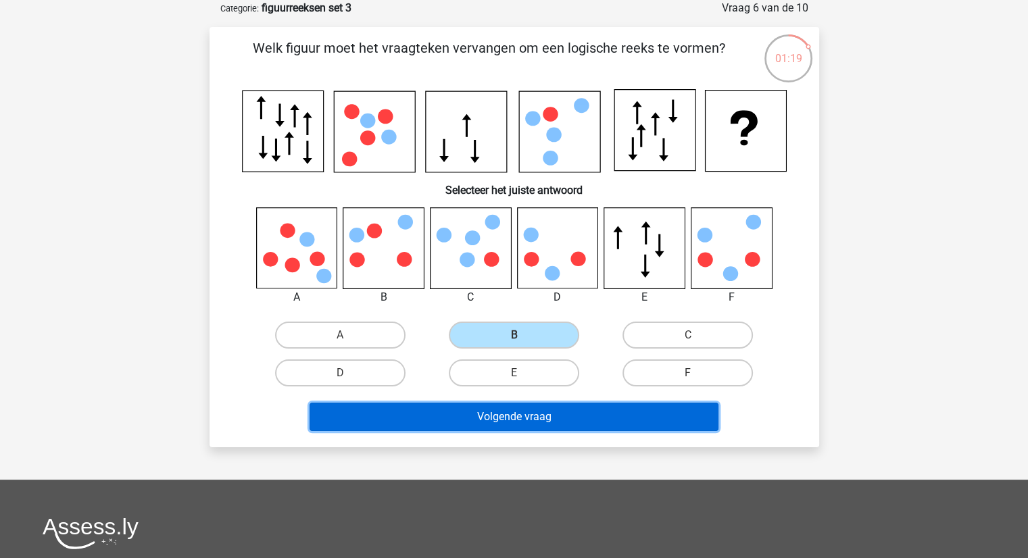
click at [519, 422] on button "Volgende vraag" at bounding box center [514, 417] width 409 height 28
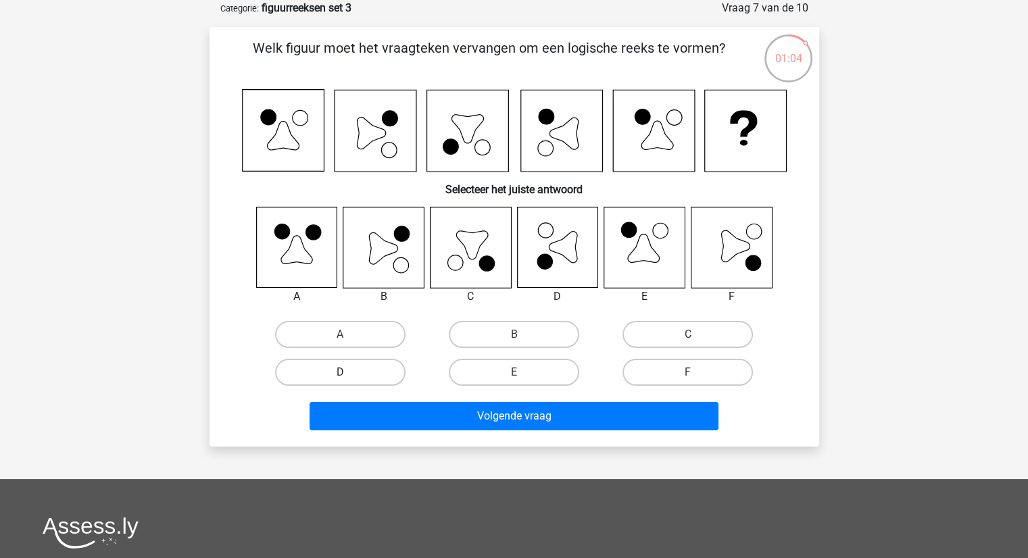
click at [366, 379] on label "D" at bounding box center [340, 372] width 130 height 27
click at [349, 379] on input "D" at bounding box center [344, 376] width 9 height 9
radio input "true"
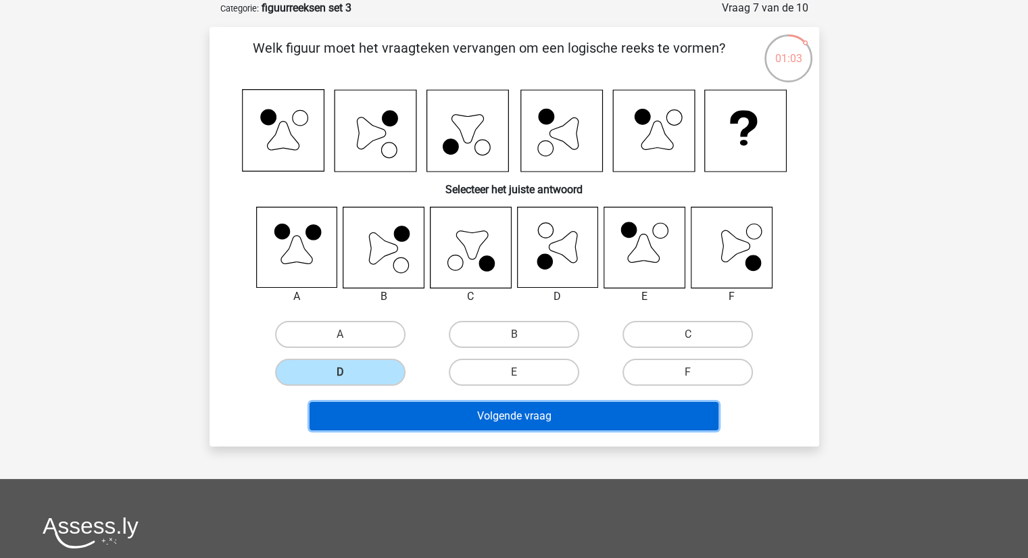
click at [438, 409] on button "Volgende vraag" at bounding box center [514, 416] width 409 height 28
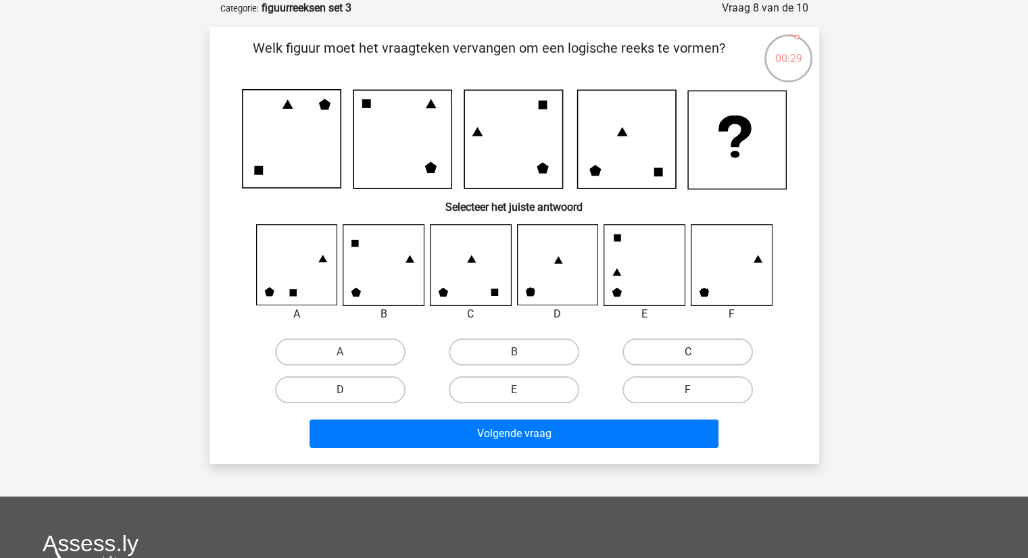
click at [662, 356] on label "C" at bounding box center [687, 352] width 130 height 27
click at [688, 356] on input "C" at bounding box center [692, 356] width 9 height 9
radio input "true"
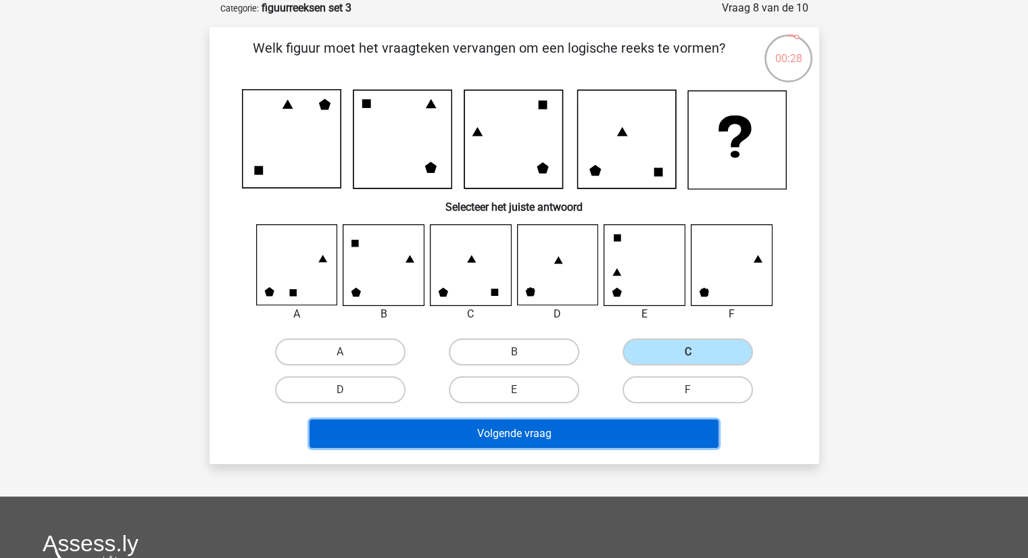
click at [622, 431] on button "Volgende vraag" at bounding box center [514, 434] width 409 height 28
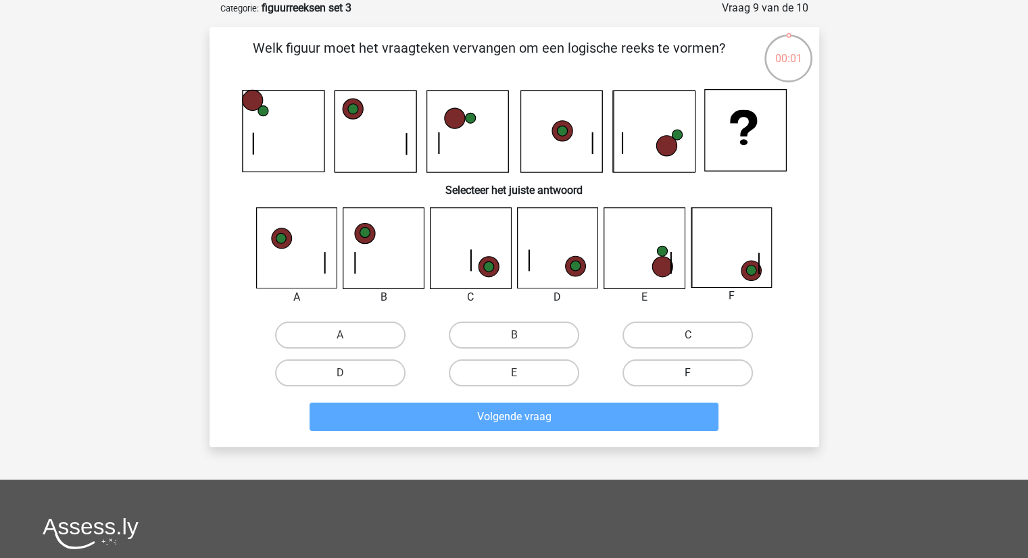
click at [703, 372] on label "F" at bounding box center [687, 373] width 130 height 27
click at [697, 373] on input "F" at bounding box center [692, 377] width 9 height 9
radio input "true"
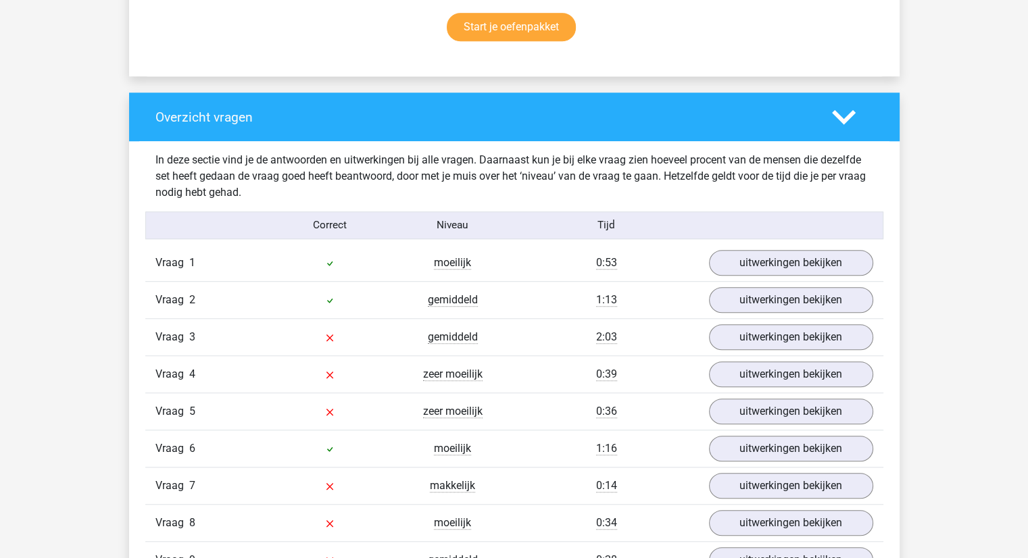
scroll to position [946, 0]
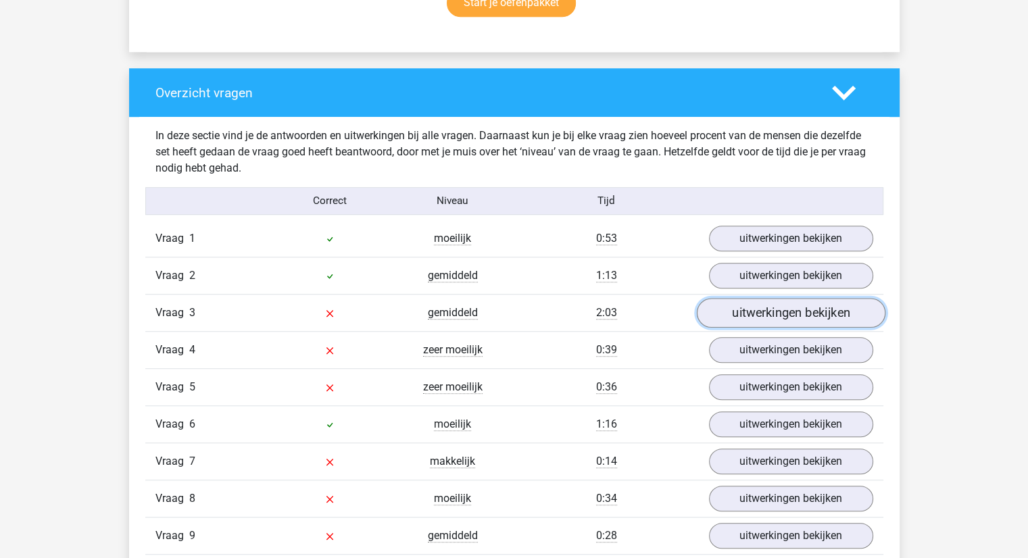
click at [746, 309] on link "uitwerkingen bekijken" at bounding box center [790, 313] width 189 height 30
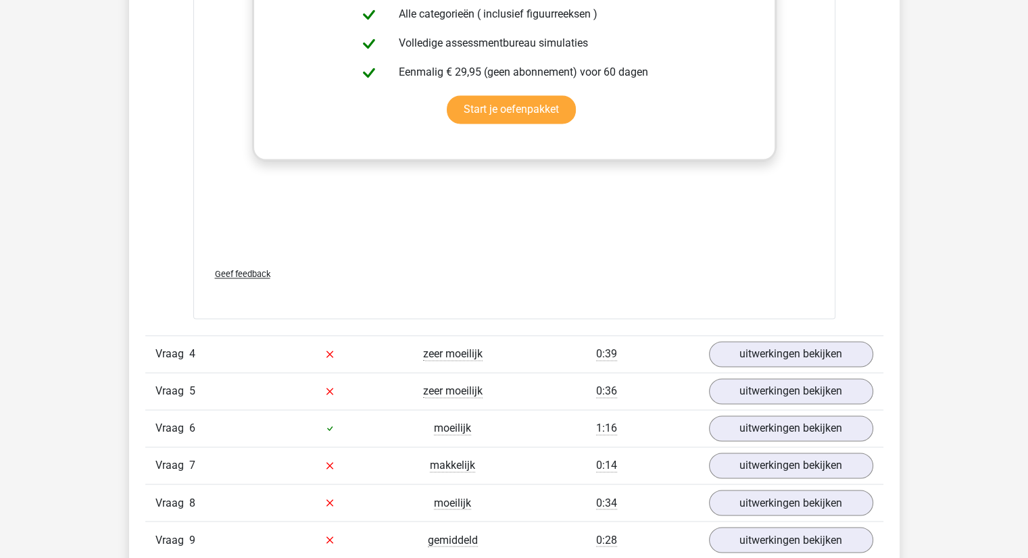
scroll to position [2095, 0]
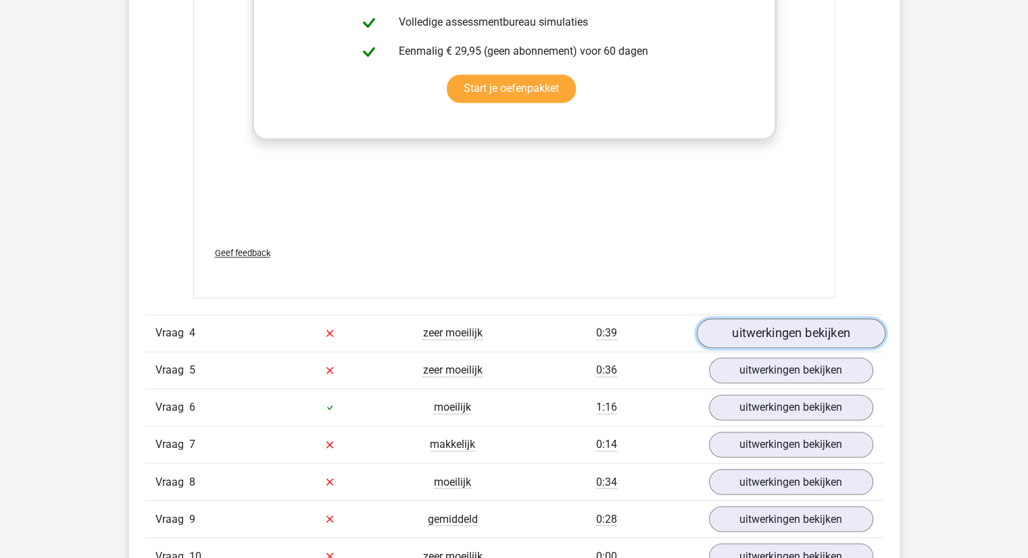
click at [754, 336] on link "uitwerkingen bekijken" at bounding box center [790, 333] width 189 height 30
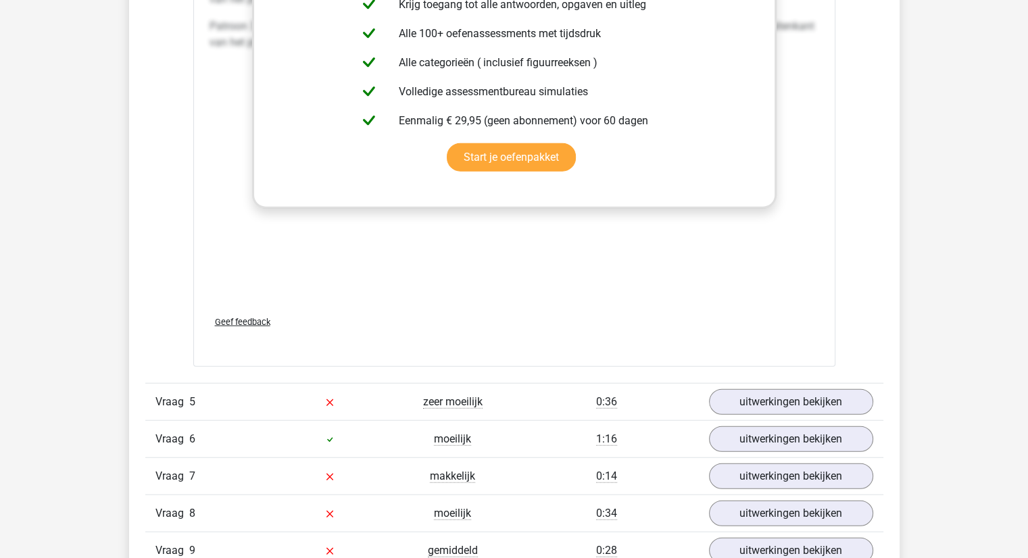
scroll to position [3312, 0]
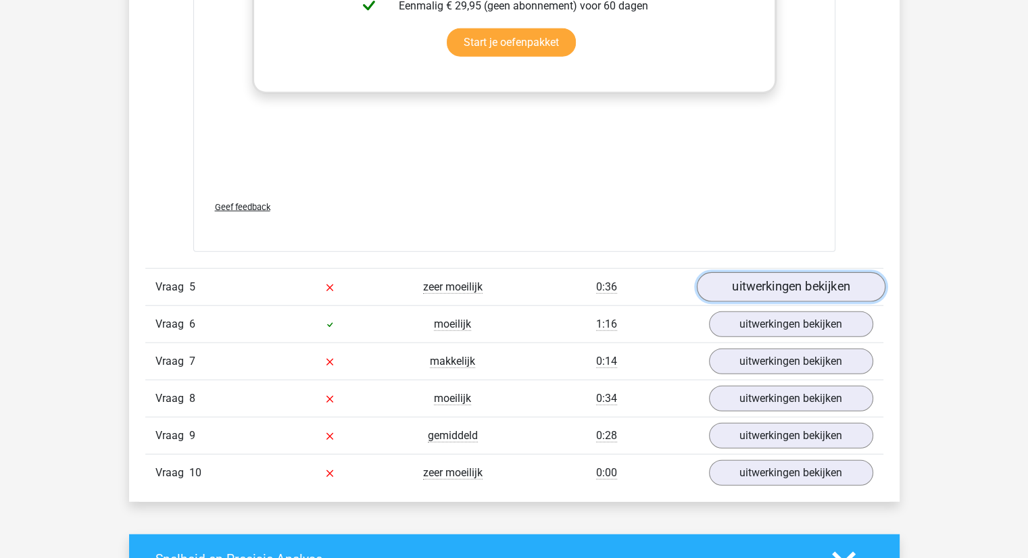
click at [795, 291] on link "uitwerkingen bekijken" at bounding box center [790, 288] width 189 height 30
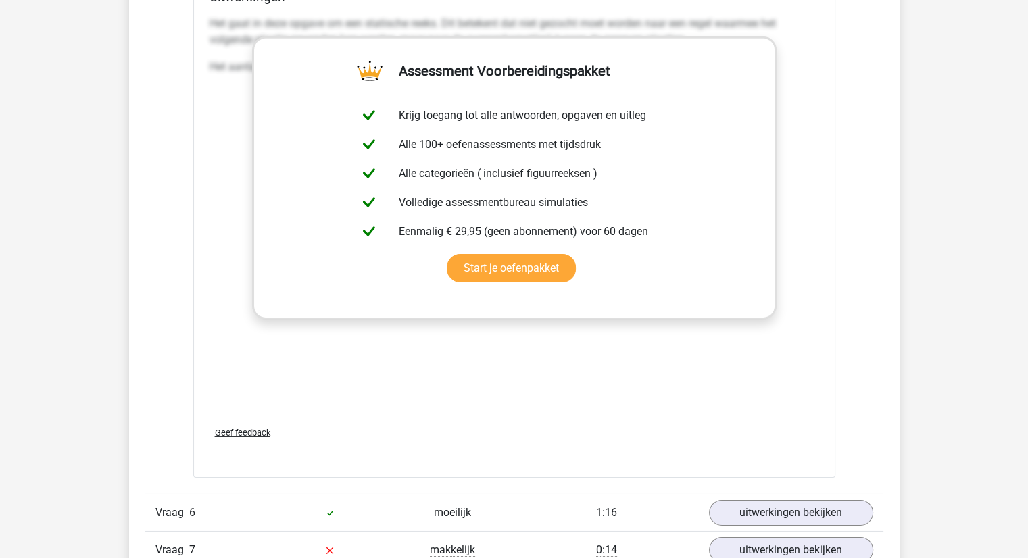
scroll to position [4461, 0]
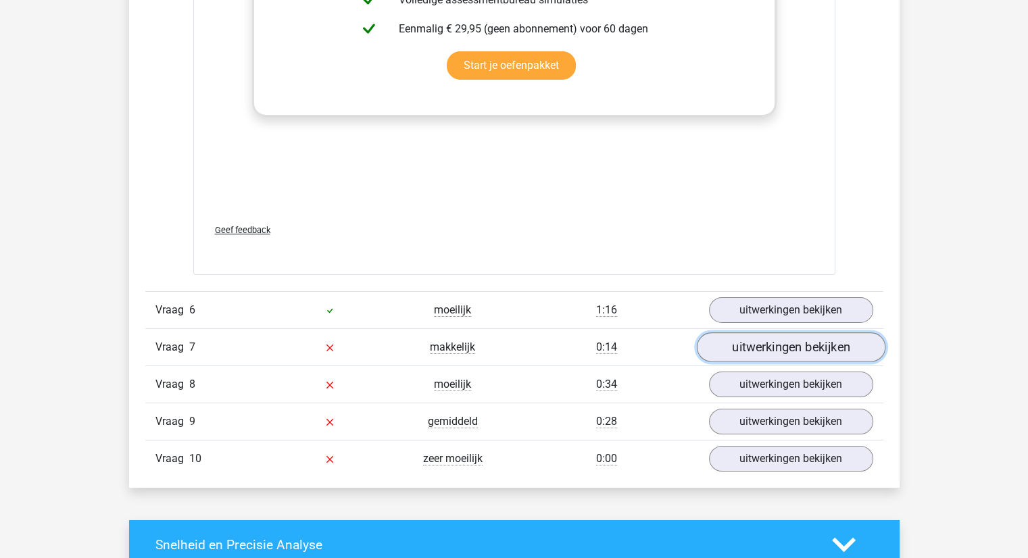
click at [775, 347] on link "uitwerkingen bekijken" at bounding box center [790, 348] width 189 height 30
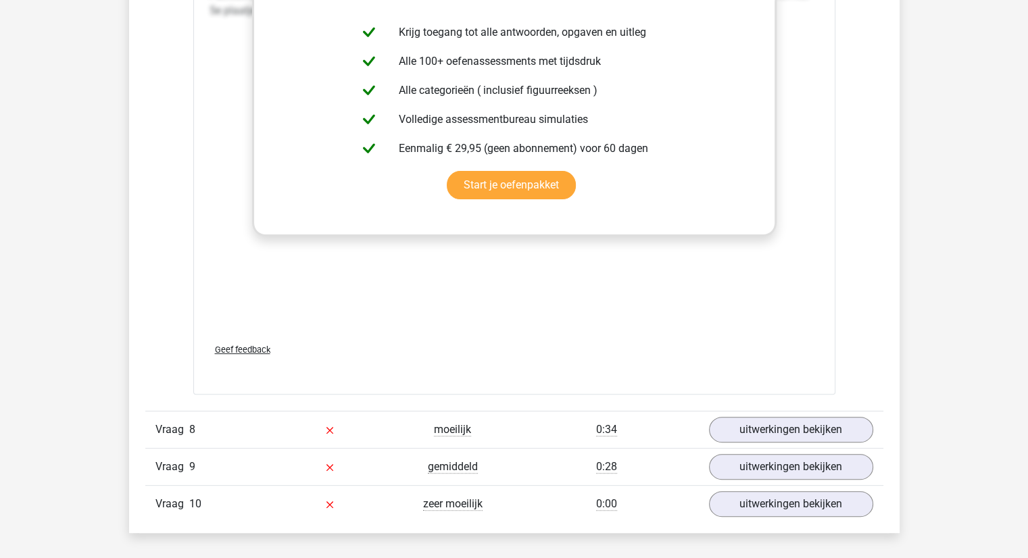
scroll to position [5677, 0]
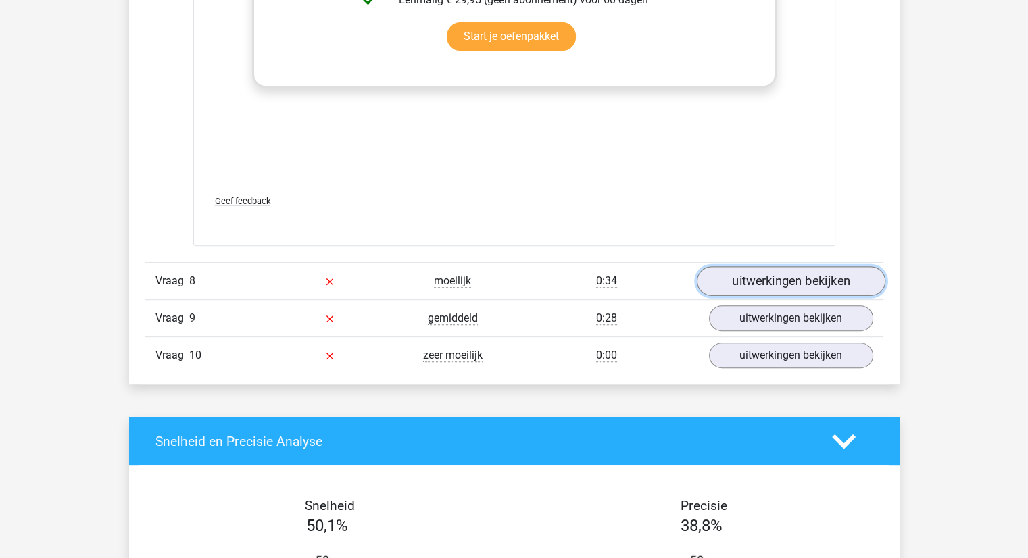
click at [775, 271] on link "uitwerkingen bekijken" at bounding box center [790, 281] width 189 height 30
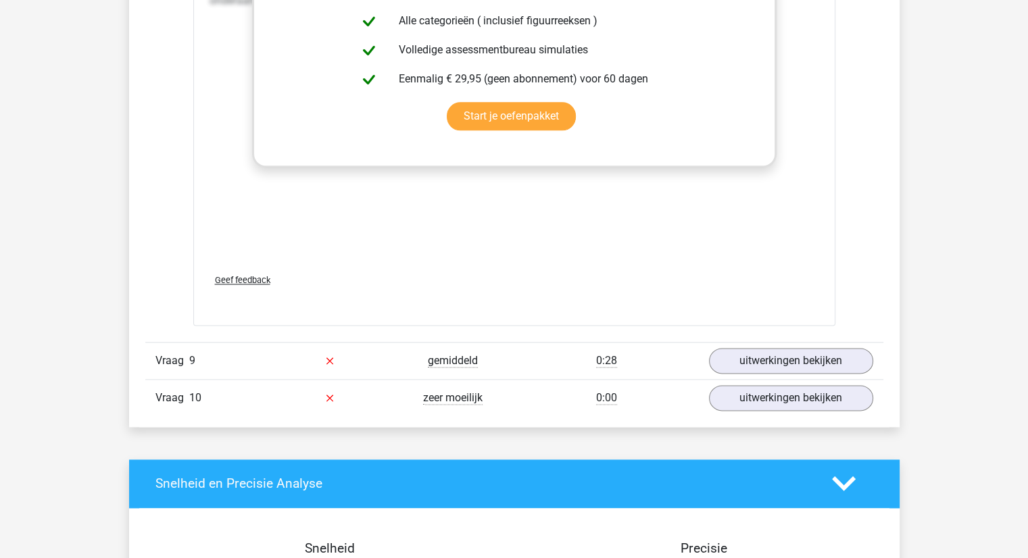
scroll to position [6826, 0]
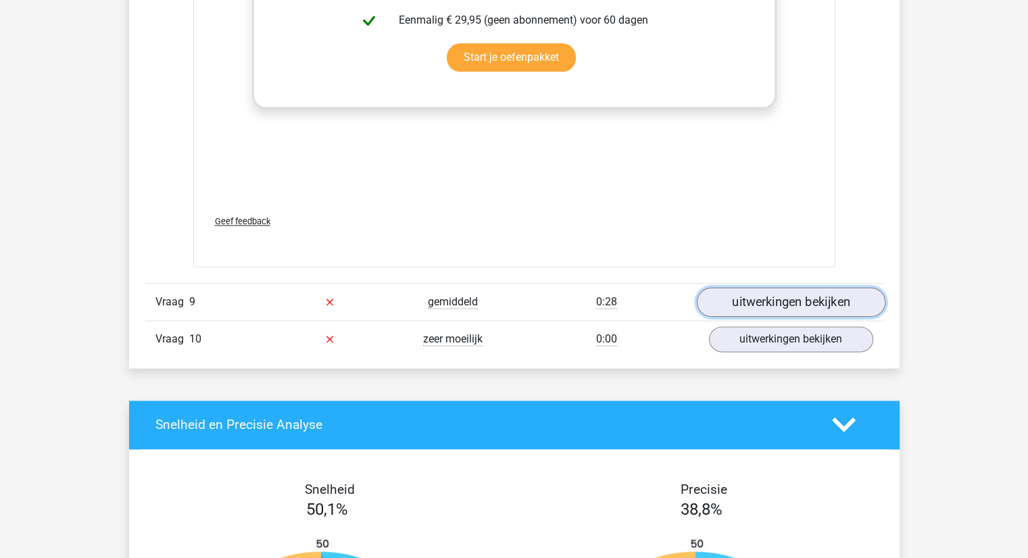
click at [756, 293] on link "uitwerkingen bekijken" at bounding box center [790, 302] width 189 height 30
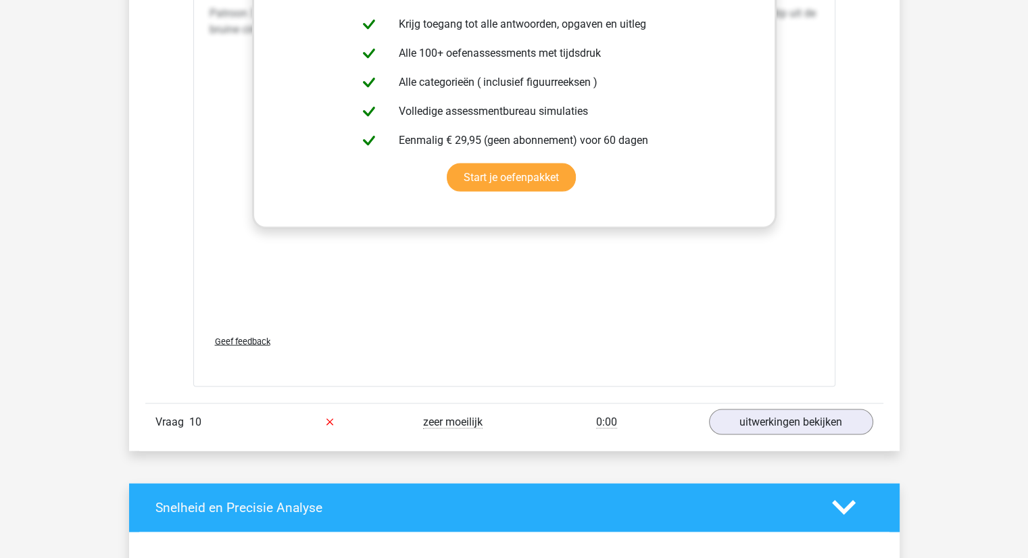
scroll to position [7975, 0]
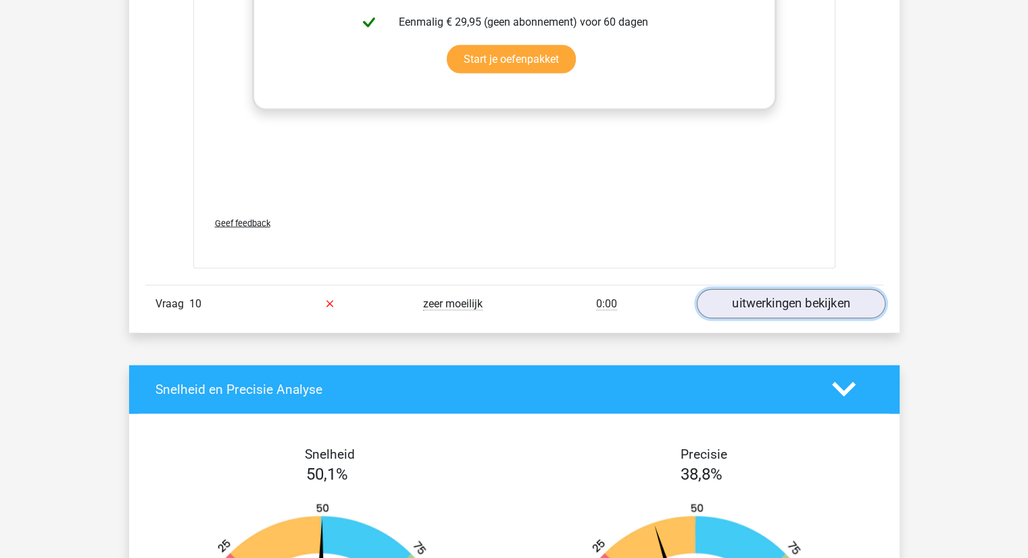
click at [751, 302] on link "uitwerkingen bekijken" at bounding box center [790, 304] width 189 height 30
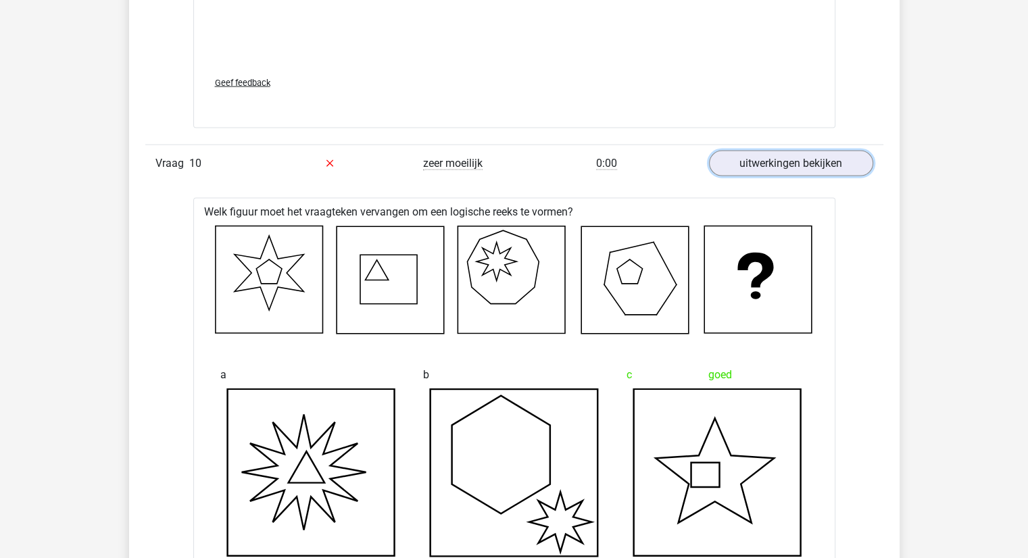
scroll to position [8043, 0]
